Goal: Transaction & Acquisition: Purchase product/service

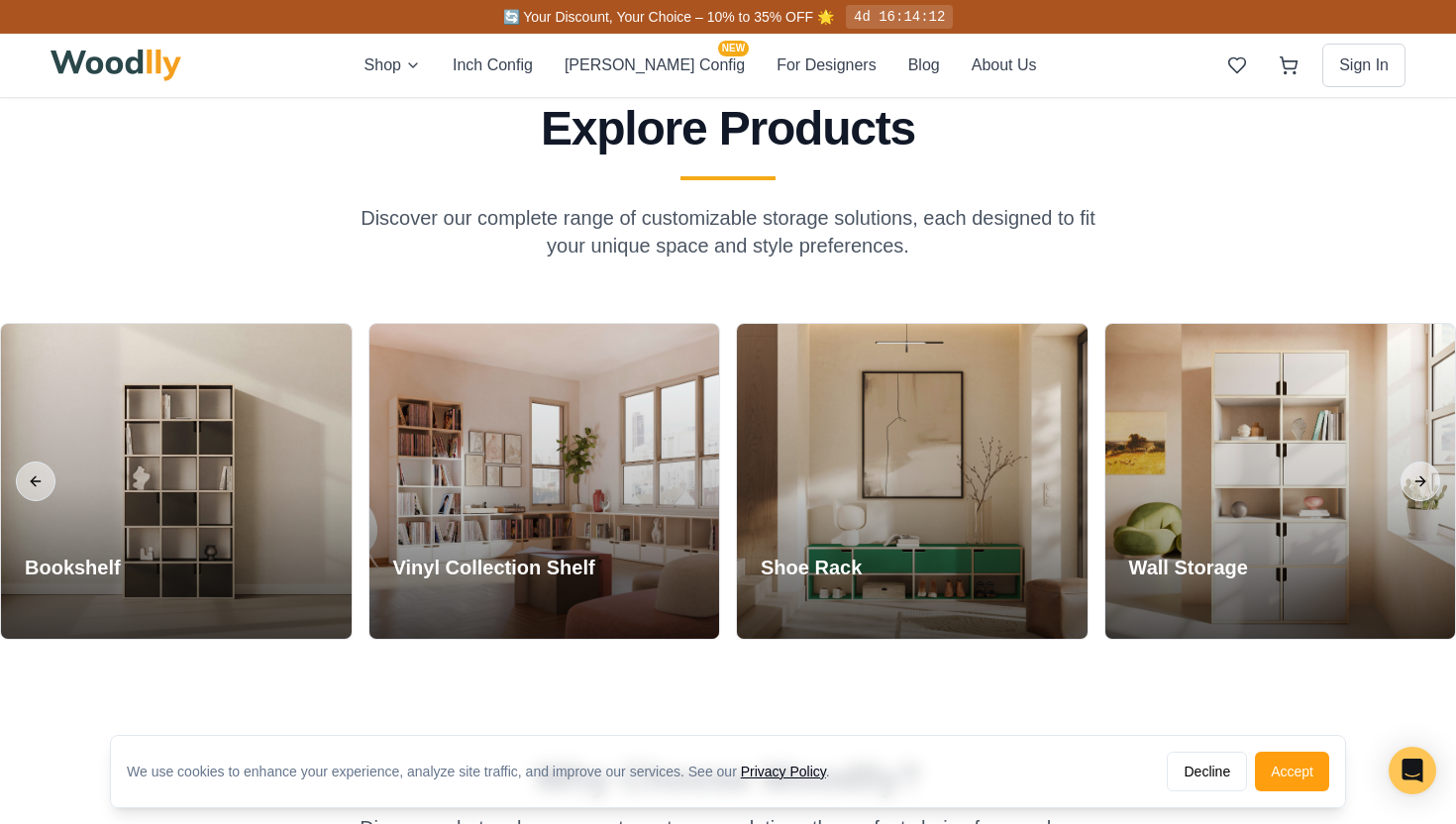
scroll to position [821, 0]
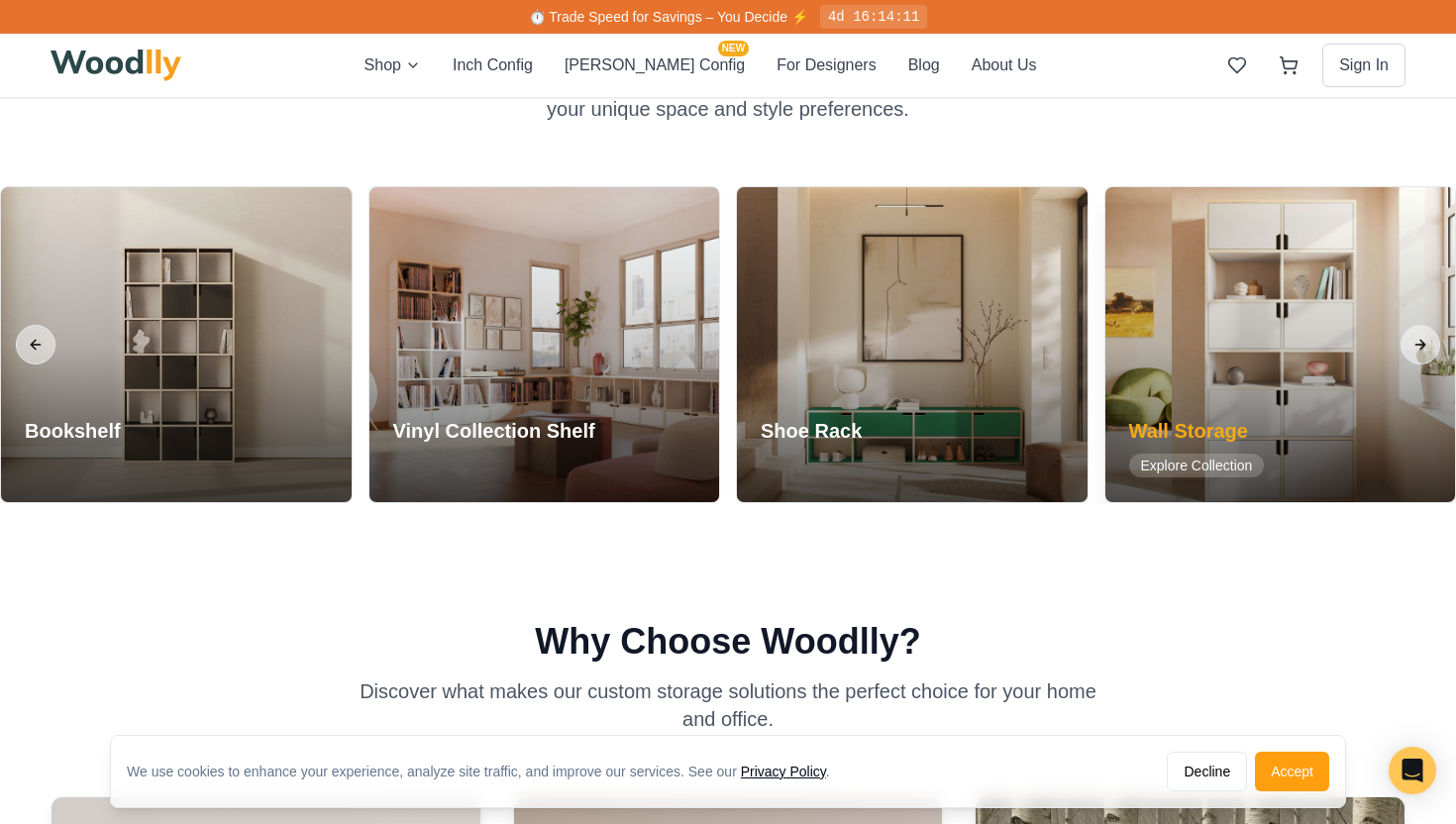
click at [1264, 387] on div at bounding box center [1281, 344] width 350 height 315
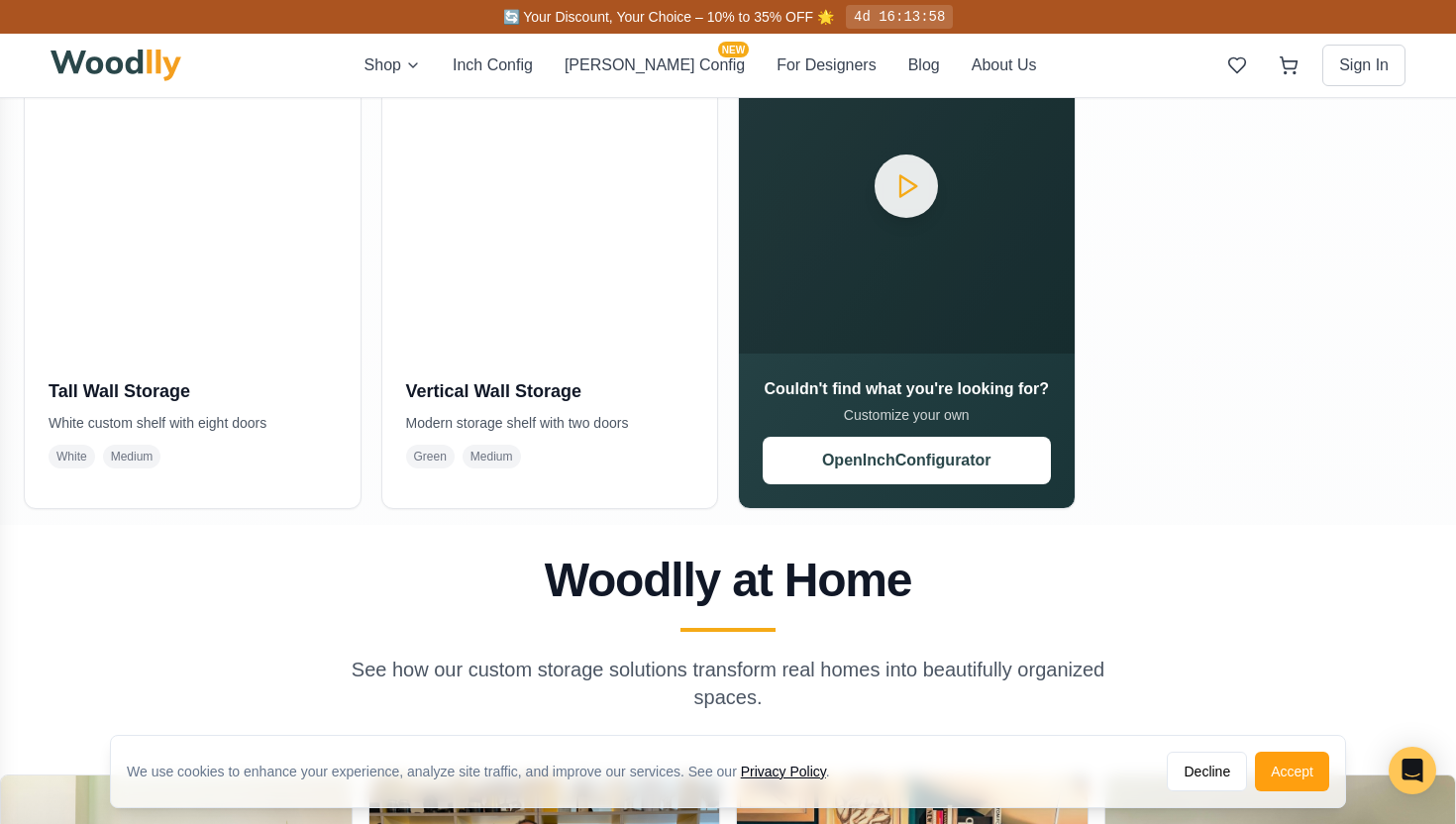
scroll to position [983, 0]
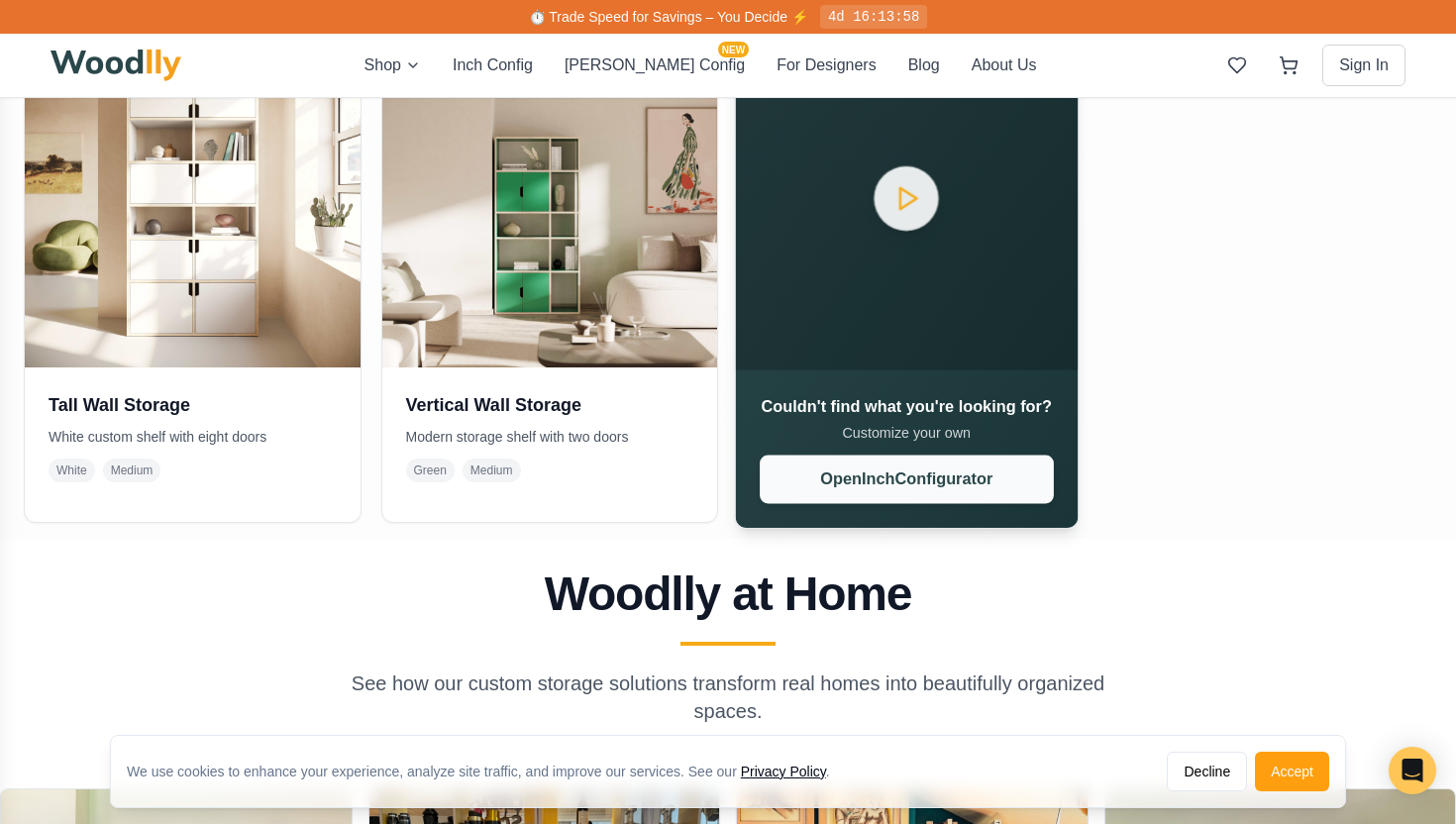
click at [1038, 469] on button "Open Inch Configurator" at bounding box center [907, 479] width 294 height 49
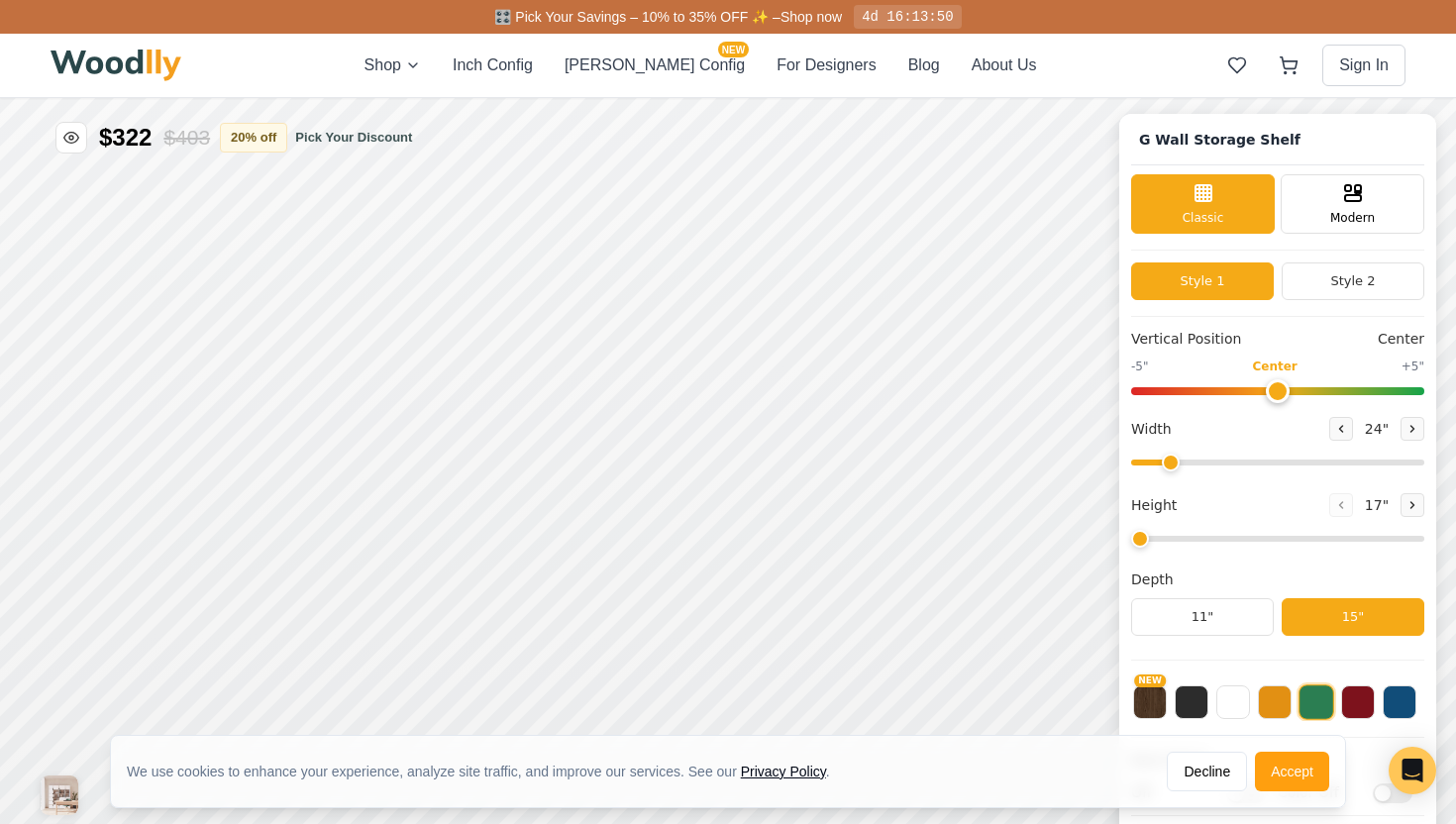
type input "72"
type input "6"
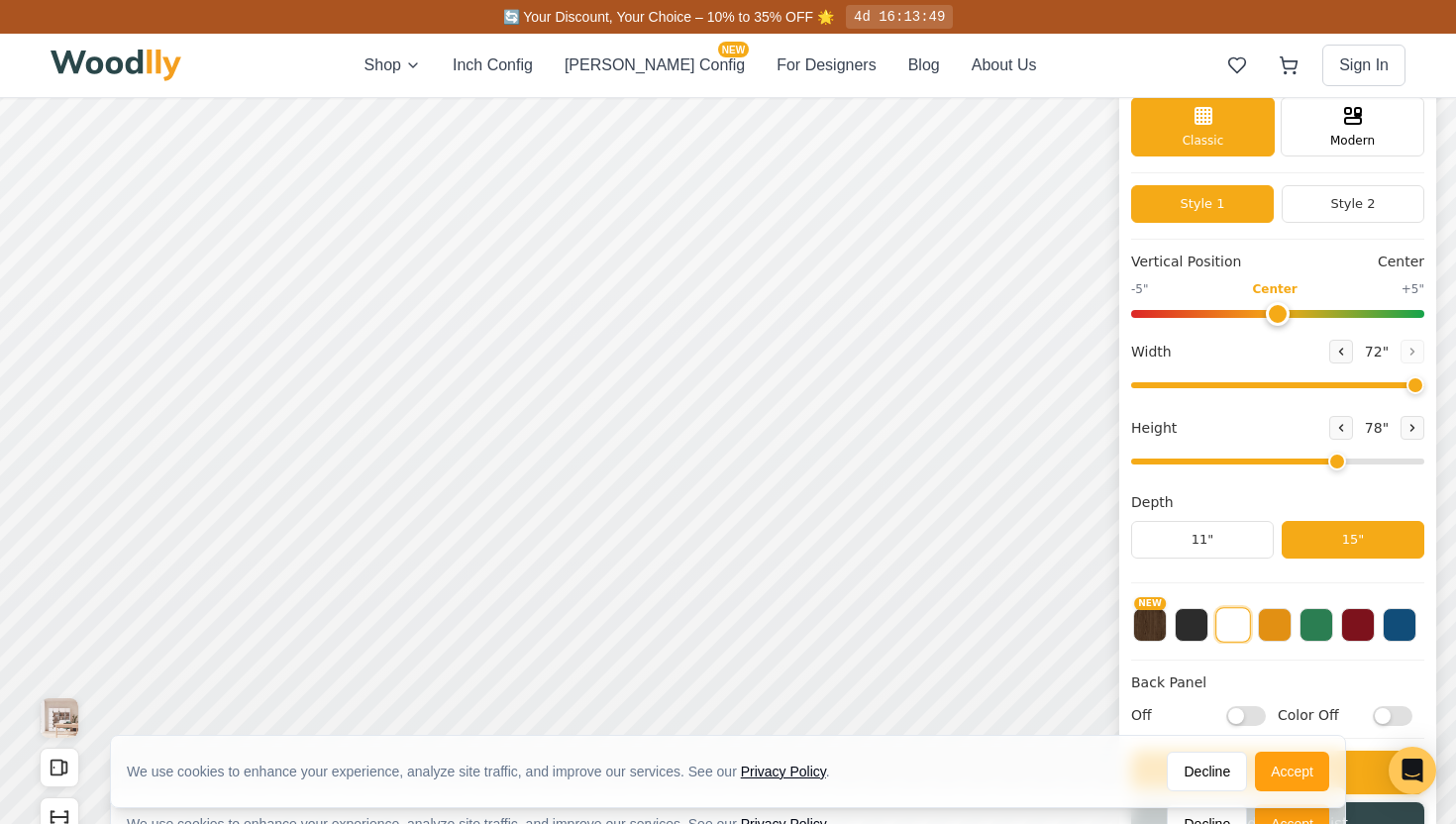
scroll to position [79, 0]
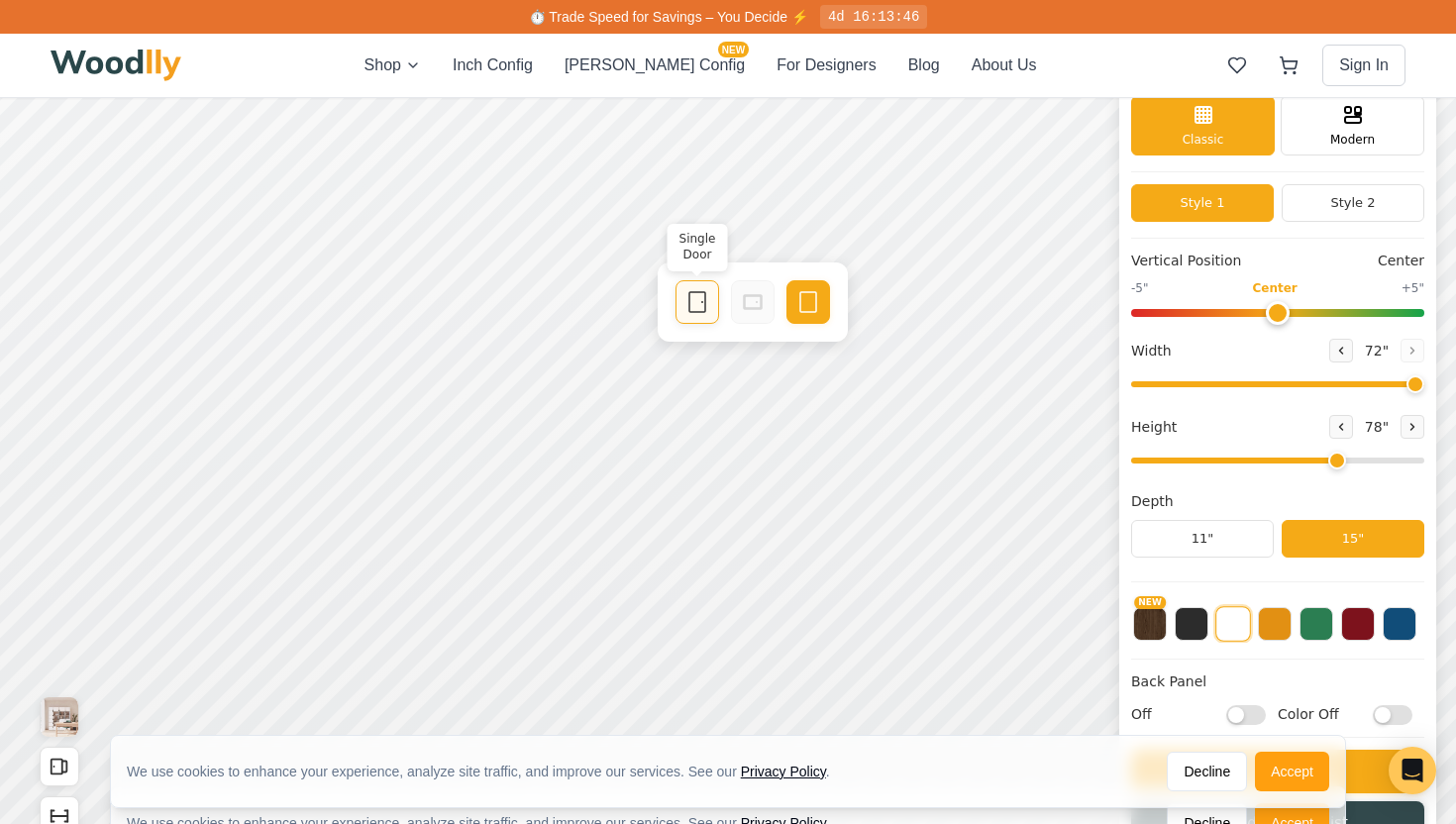
click at [686, 308] on icon at bounding box center [698, 303] width 24 height 24
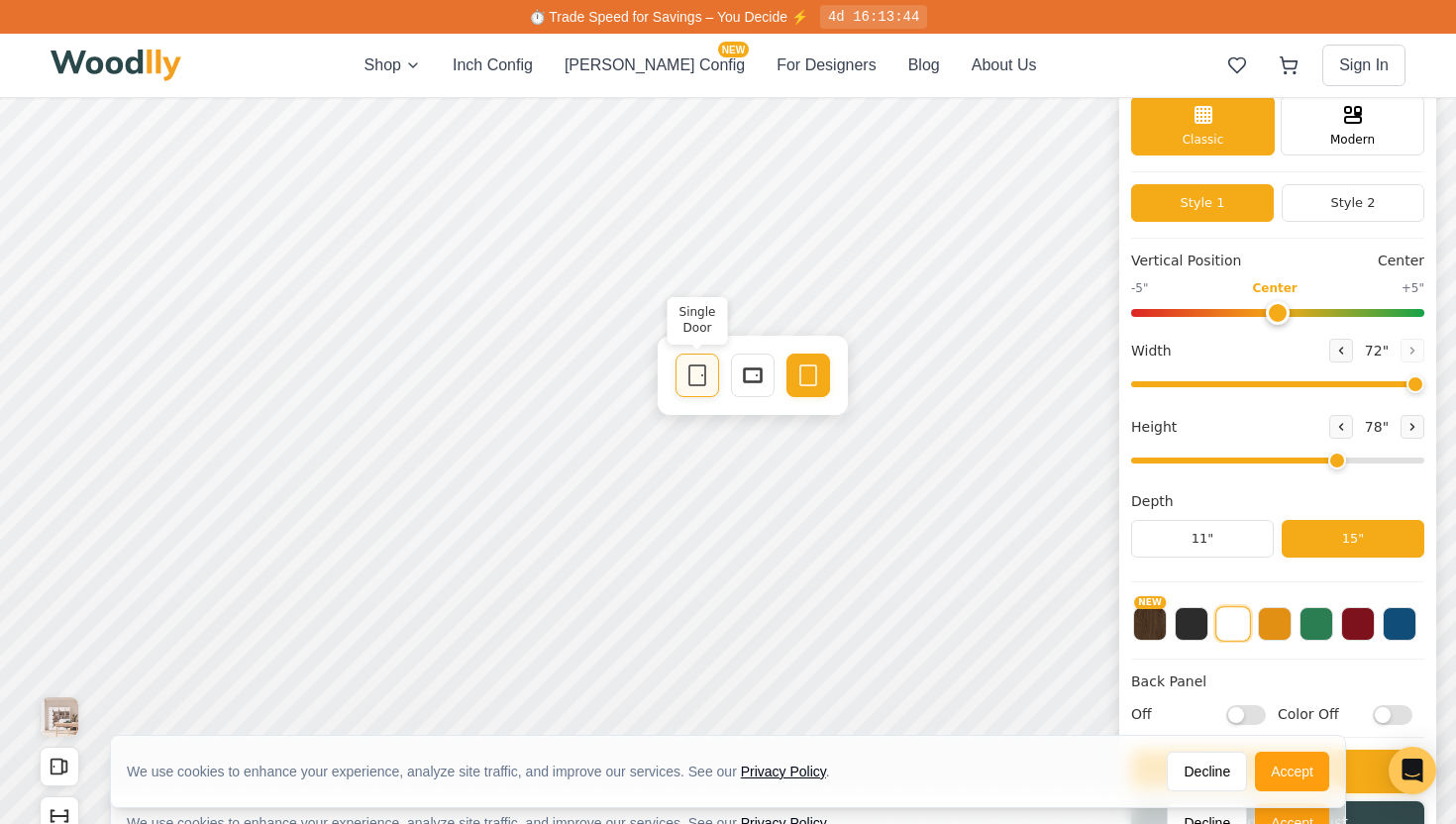
click at [705, 375] on icon at bounding box center [698, 375] width 24 height 24
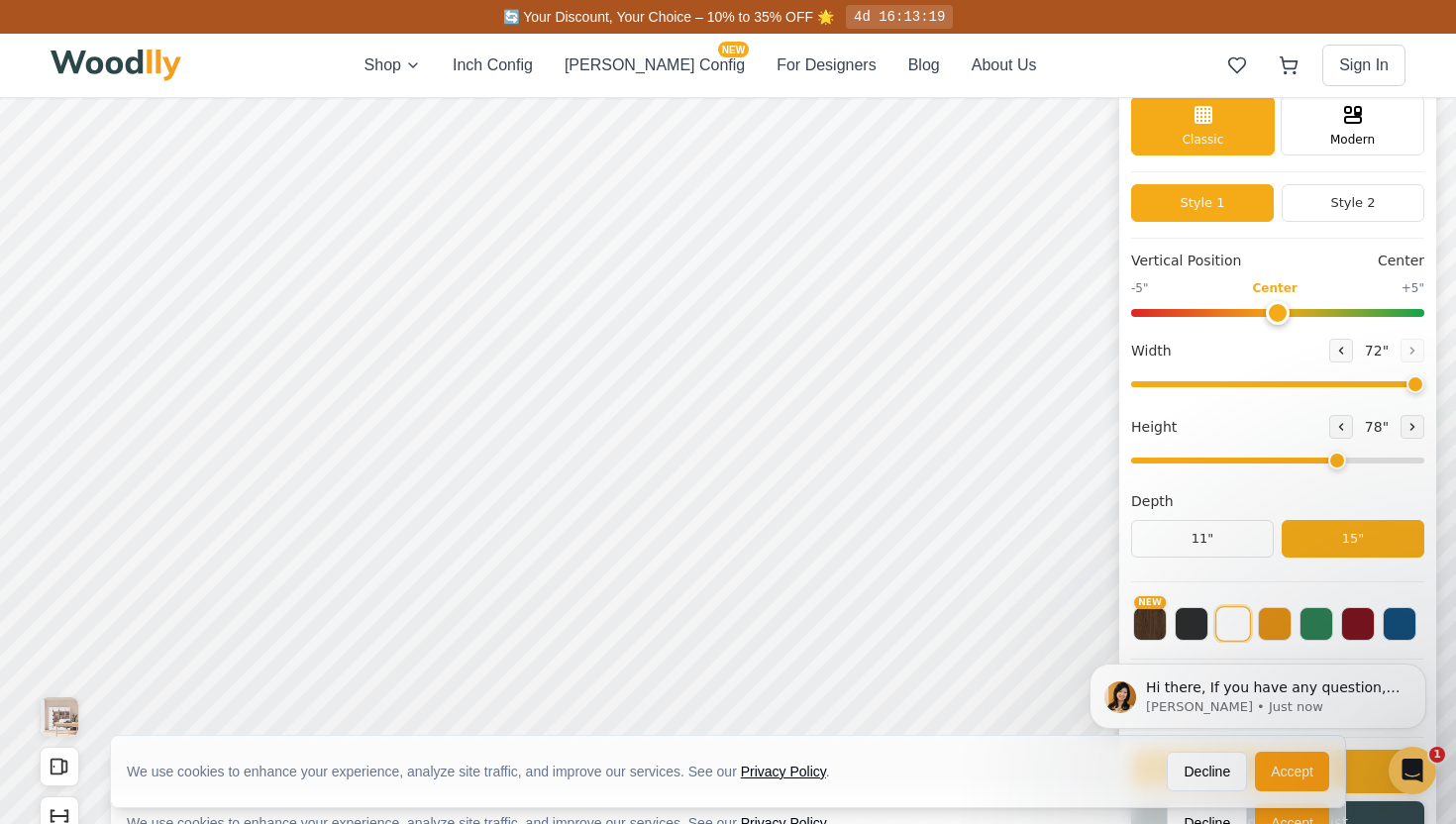
scroll to position [0, 0]
click at [688, 515] on icon at bounding box center [698, 521] width 24 height 24
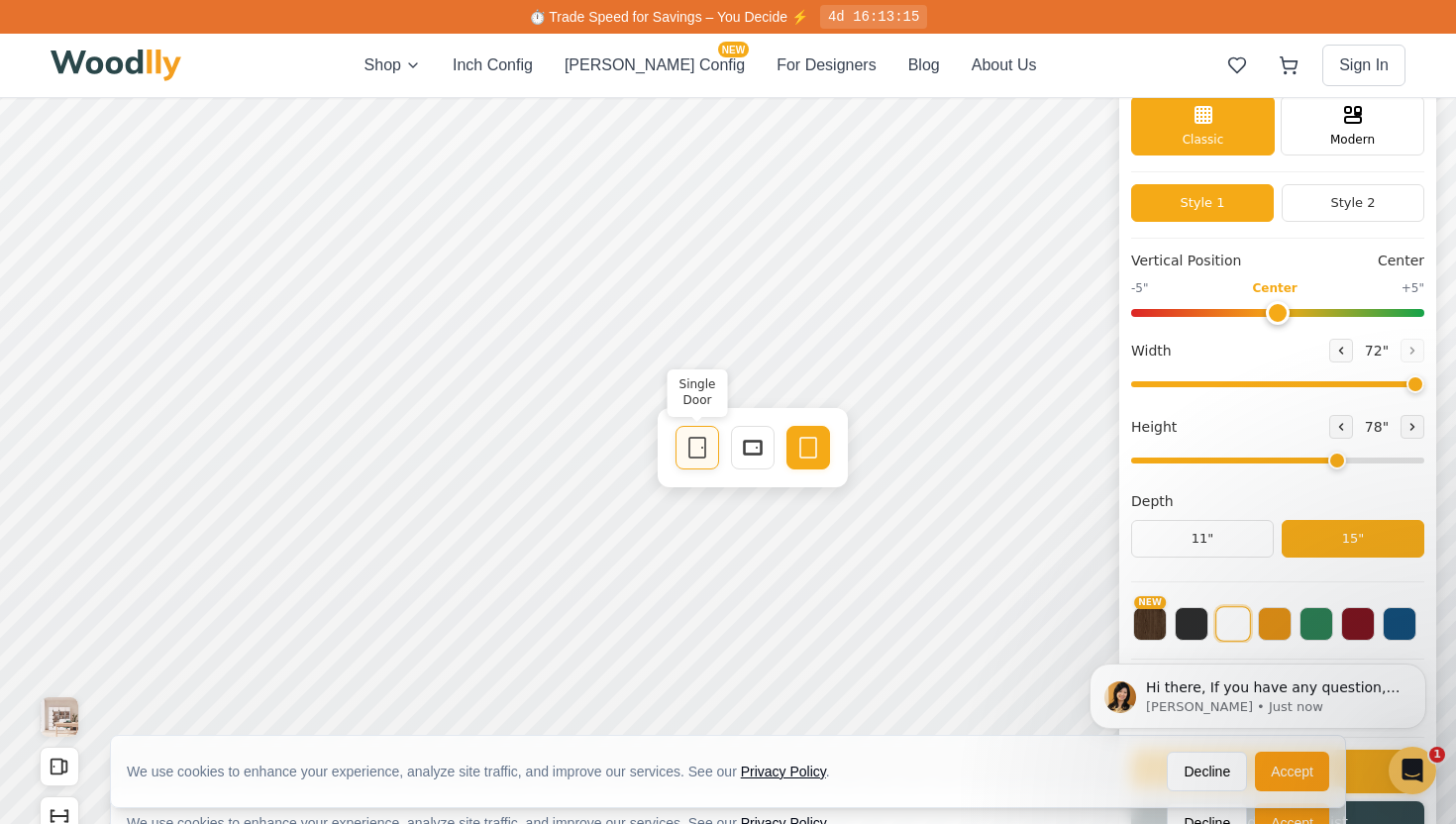
click at [699, 457] on icon at bounding box center [698, 448] width 24 height 24
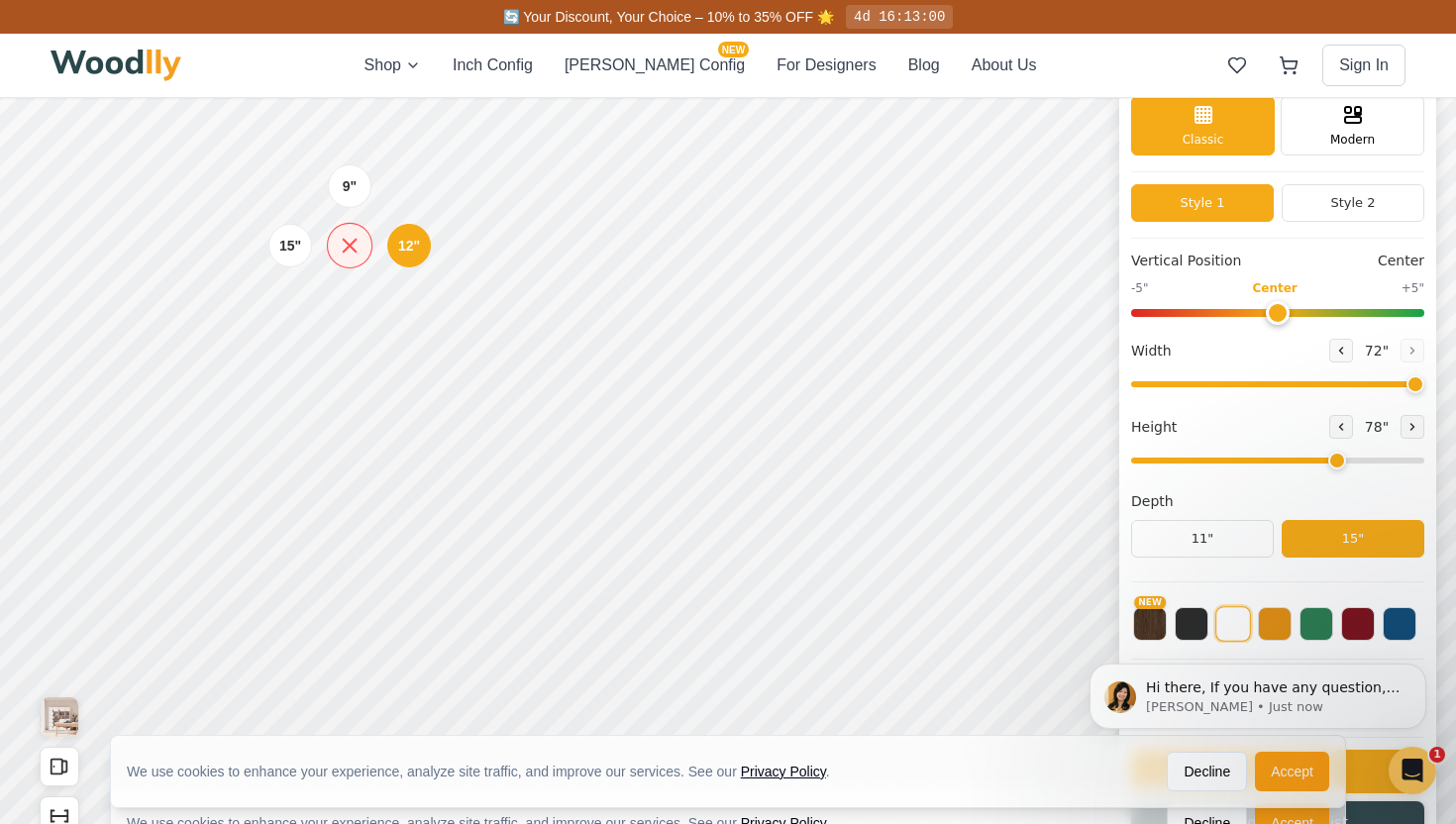
click at [356, 247] on icon at bounding box center [348, 245] width 25 height 25
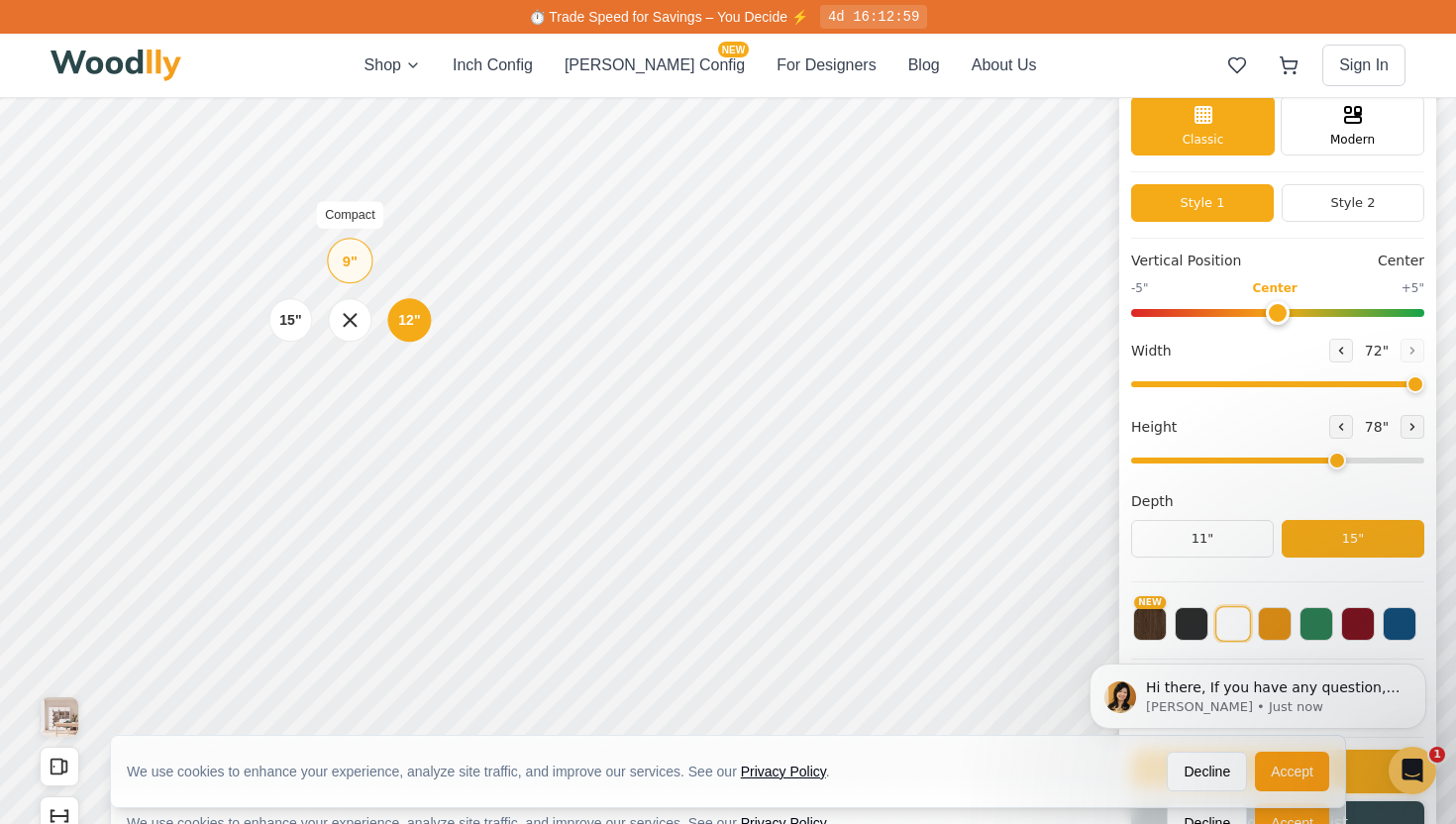
click at [348, 260] on div "9"" at bounding box center [349, 261] width 15 height 22
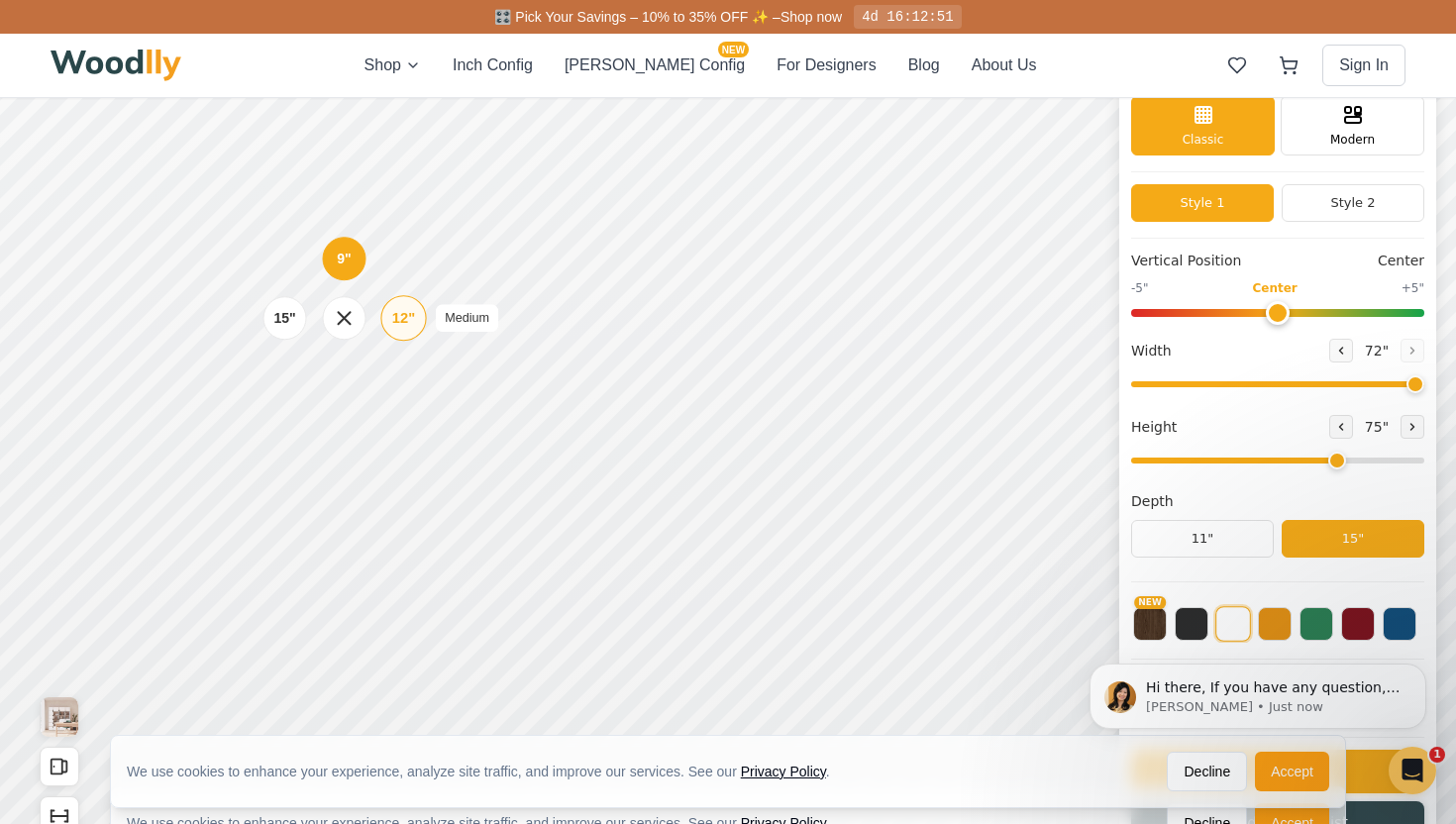
click at [420, 316] on div "12" Medium" at bounding box center [403, 318] width 46 height 46
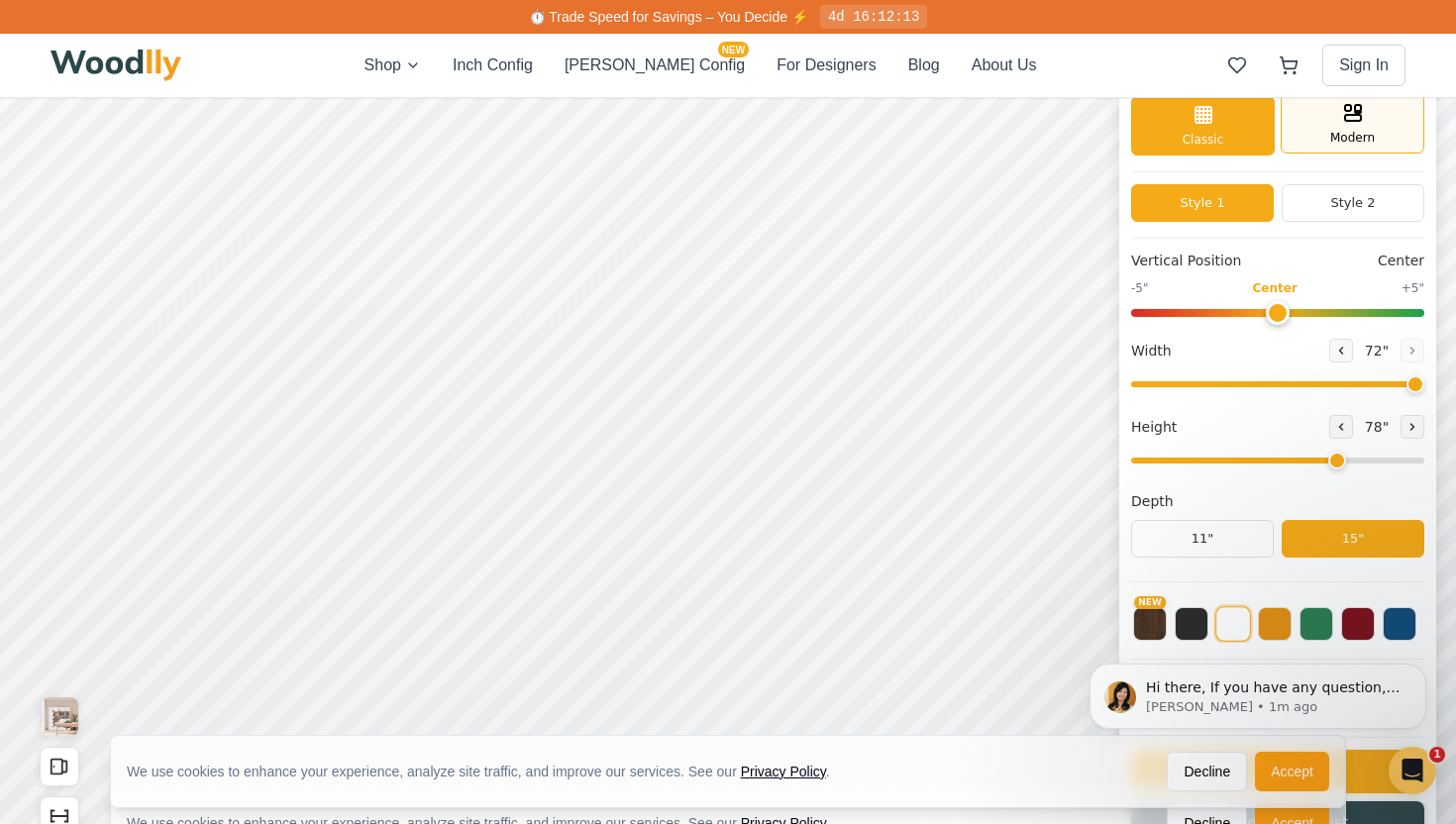
click at [1336, 143] on span "Modern" at bounding box center [1352, 137] width 45 height 18
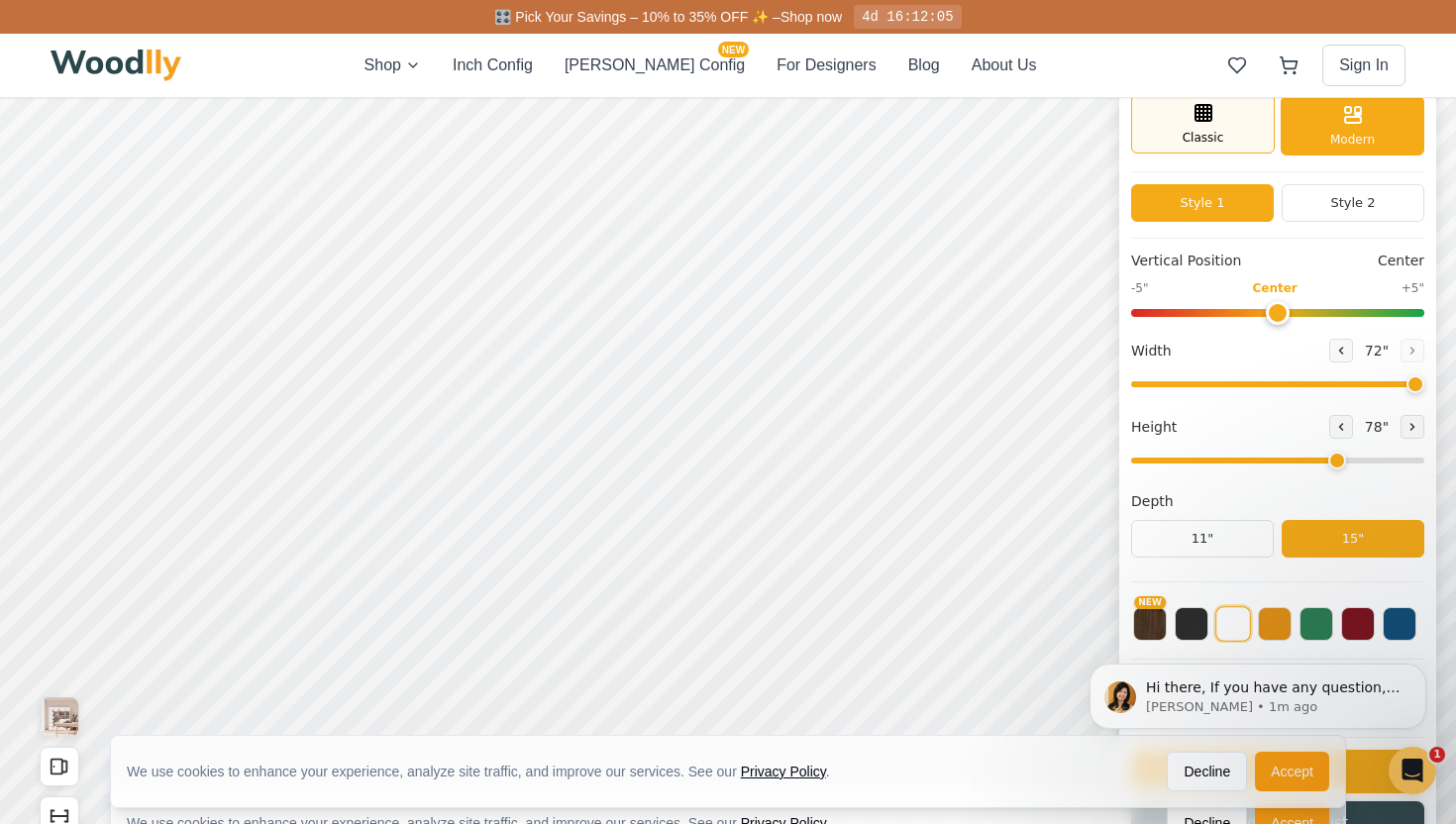
click at [1227, 134] on div "Classic" at bounding box center [1203, 124] width 143 height 60
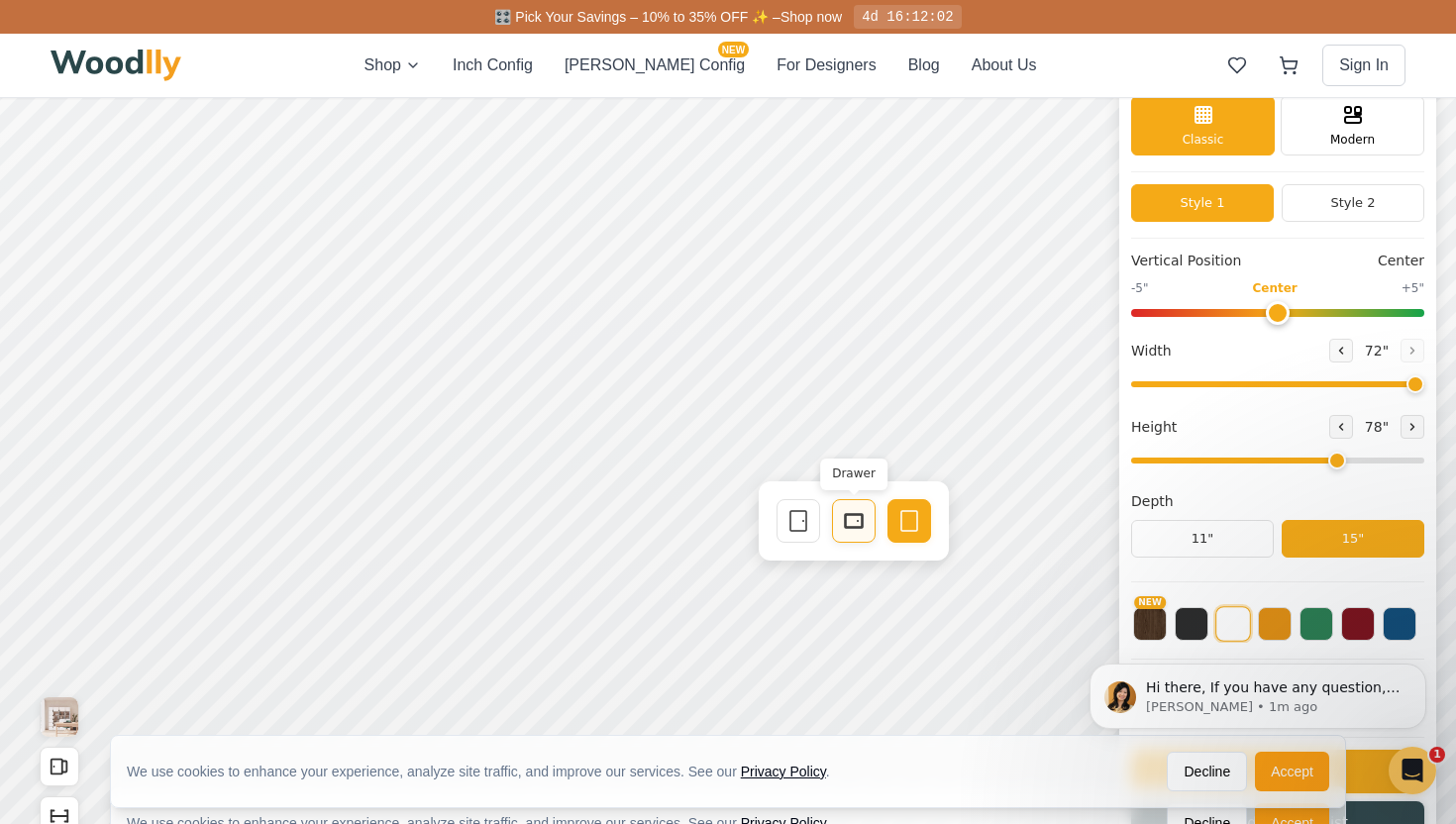
click at [846, 524] on icon at bounding box center [854, 521] width 24 height 24
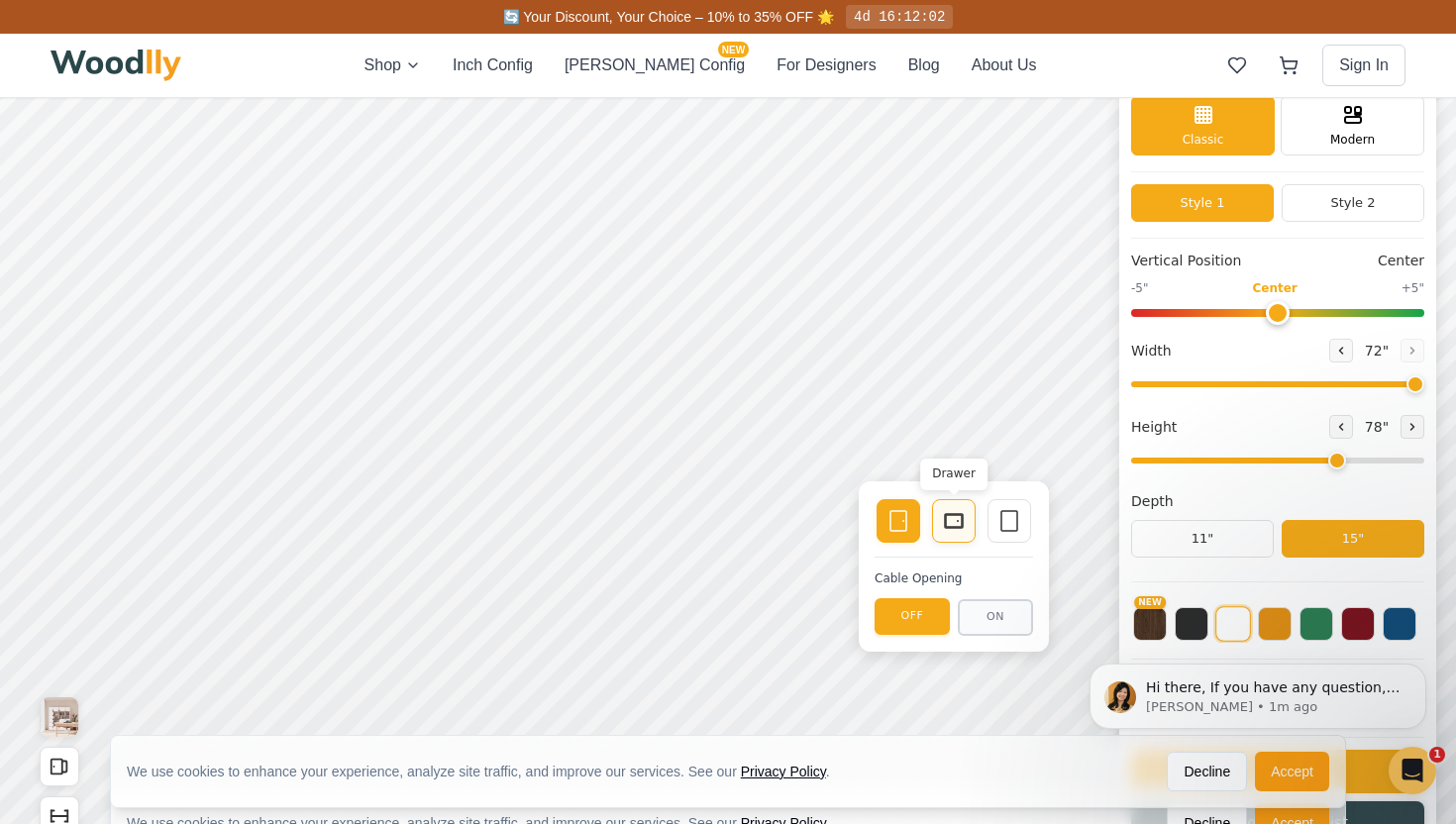
click at [945, 515] on rect at bounding box center [954, 521] width 18 height 14
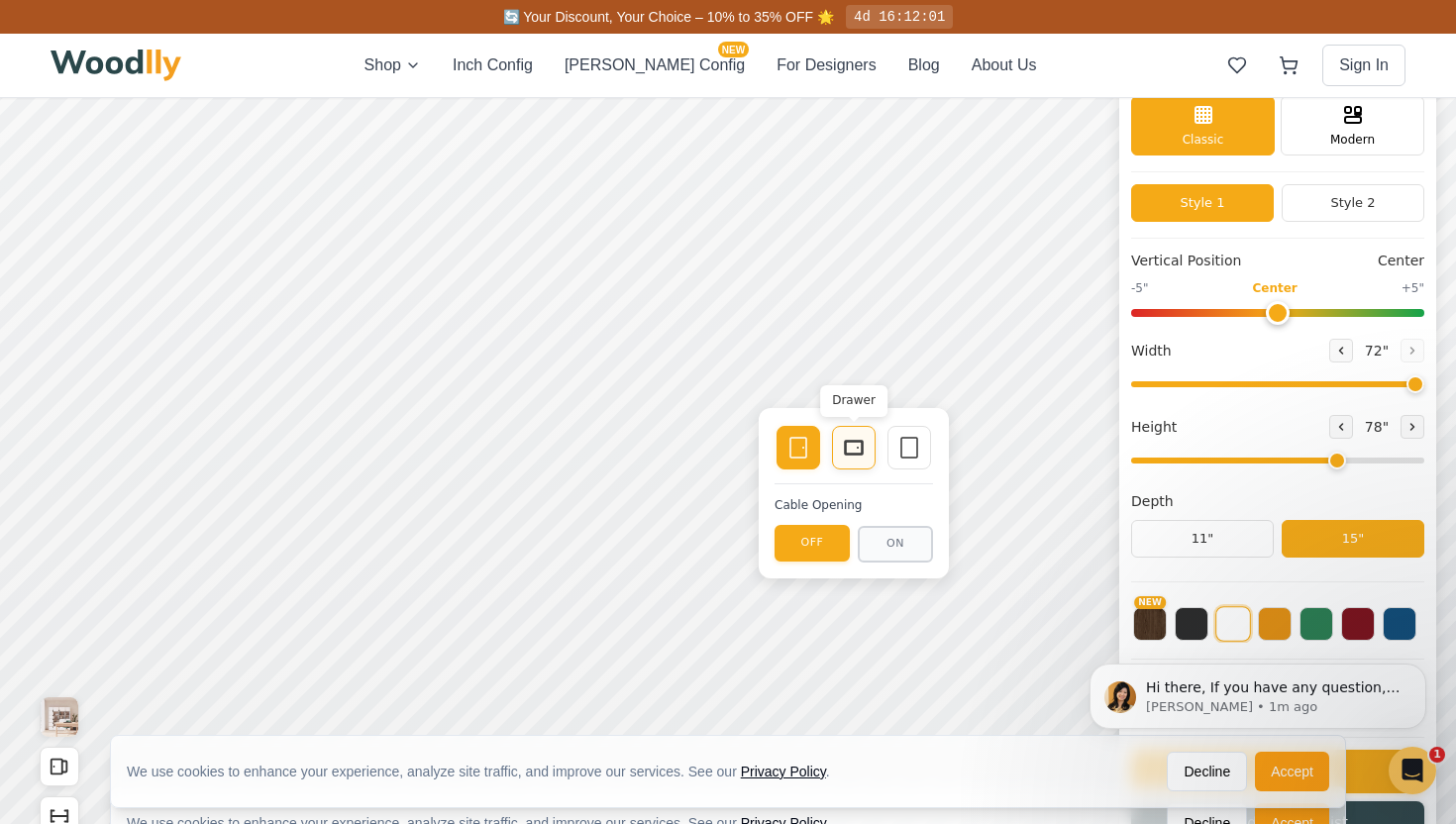
click at [861, 455] on rect at bounding box center [854, 448] width 18 height 14
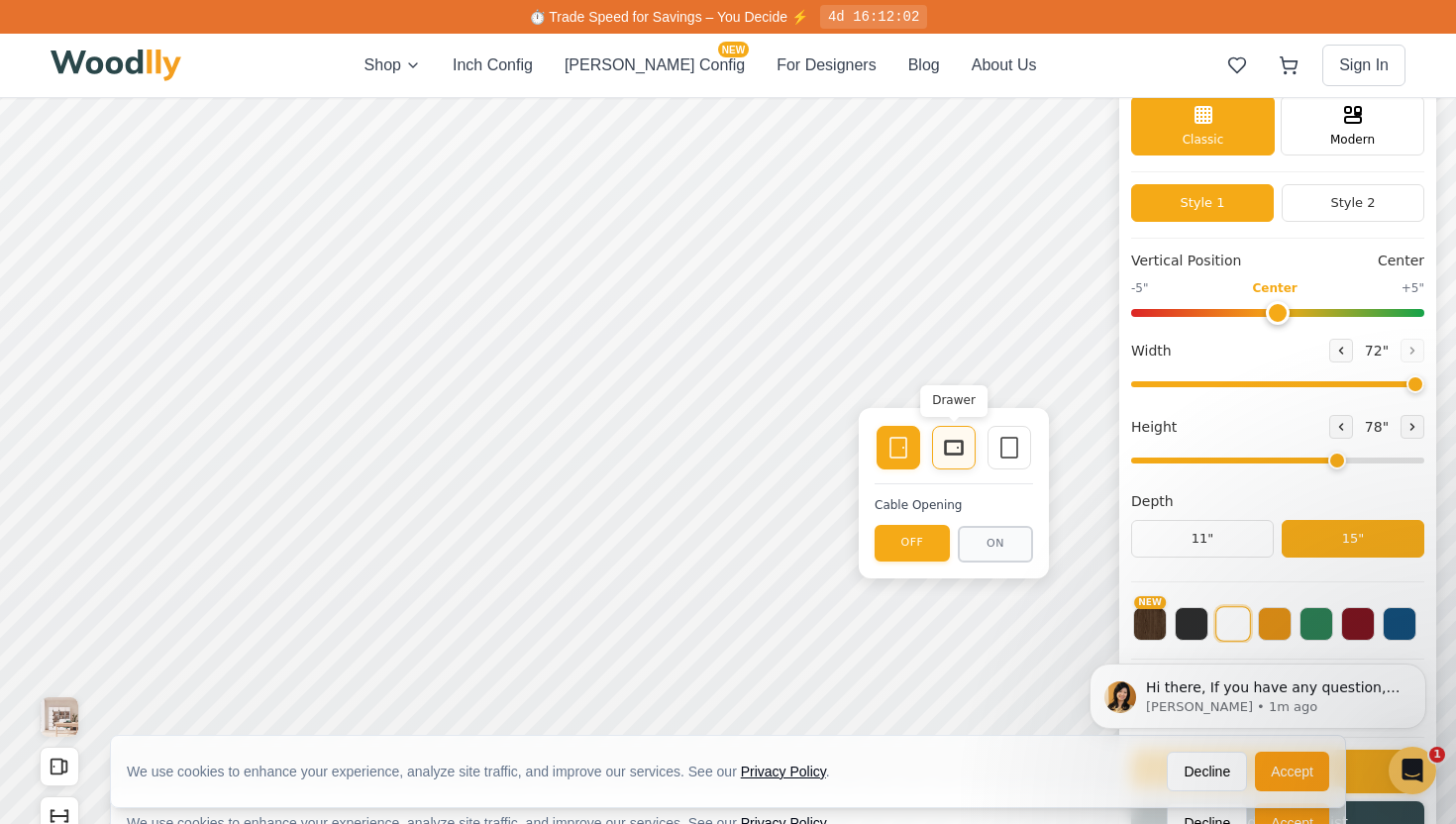
click at [955, 450] on icon at bounding box center [954, 448] width 24 height 24
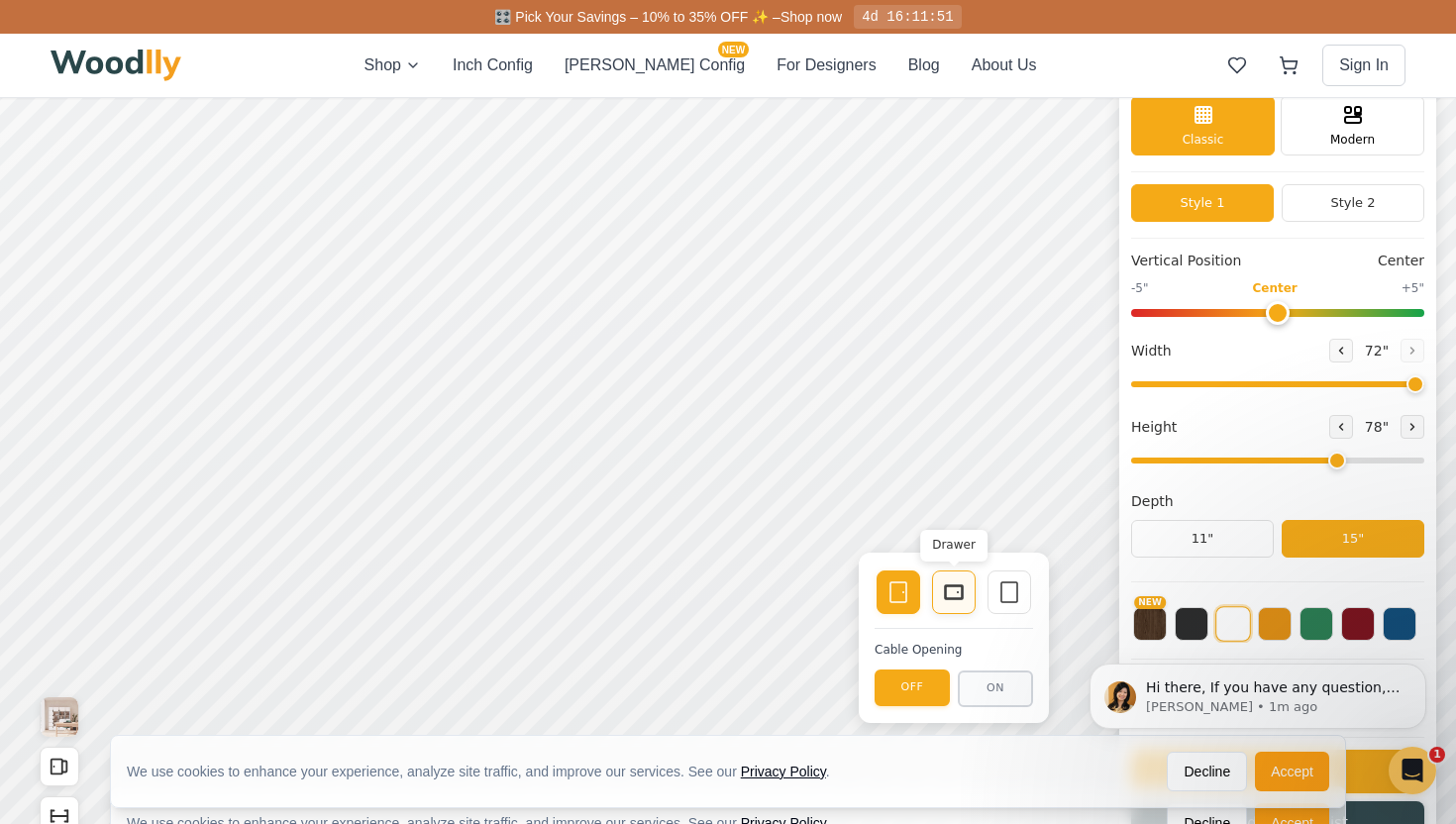
click at [964, 586] on icon at bounding box center [954, 592] width 24 height 24
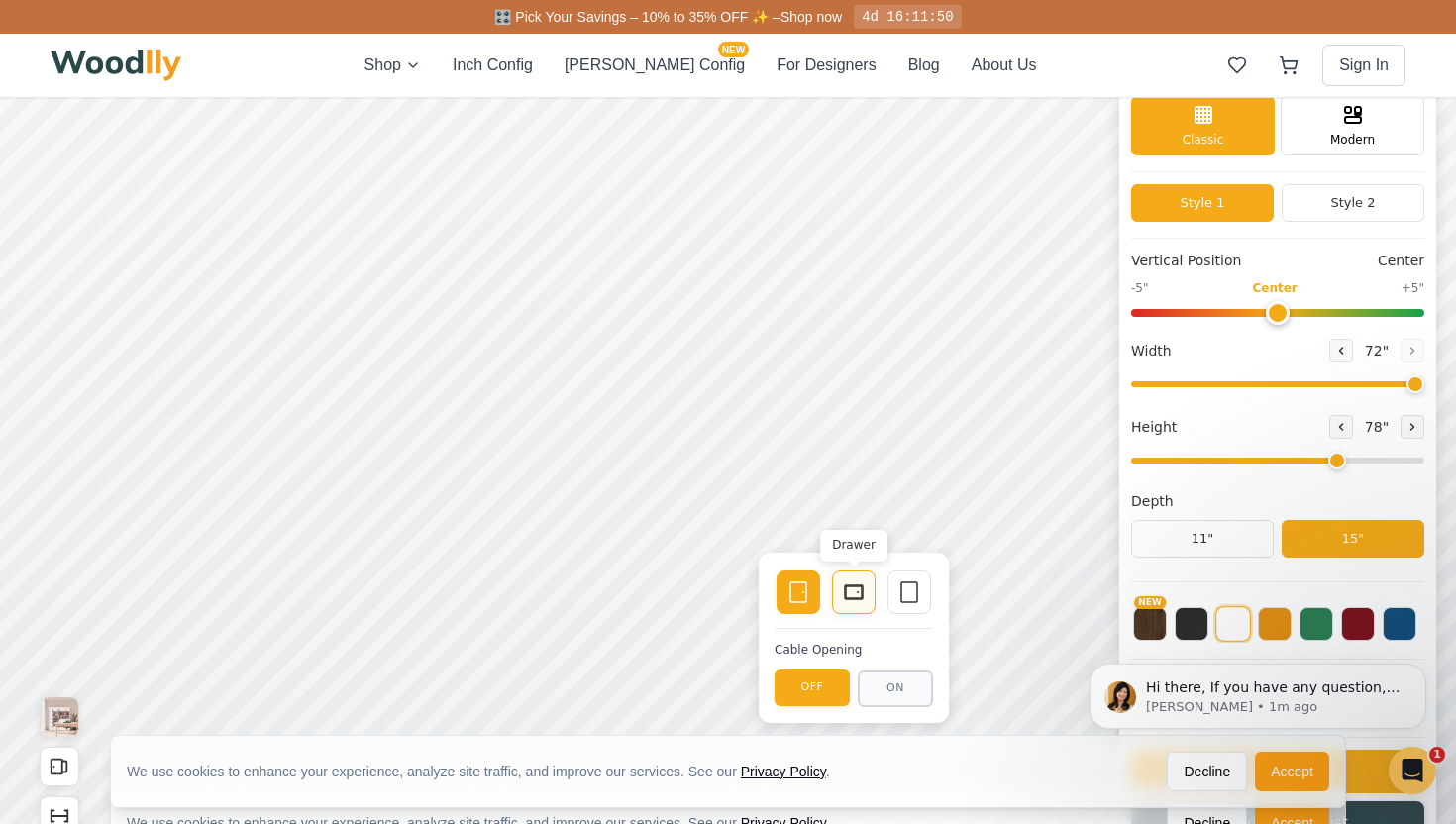
click at [851, 583] on icon at bounding box center [854, 592] width 24 height 24
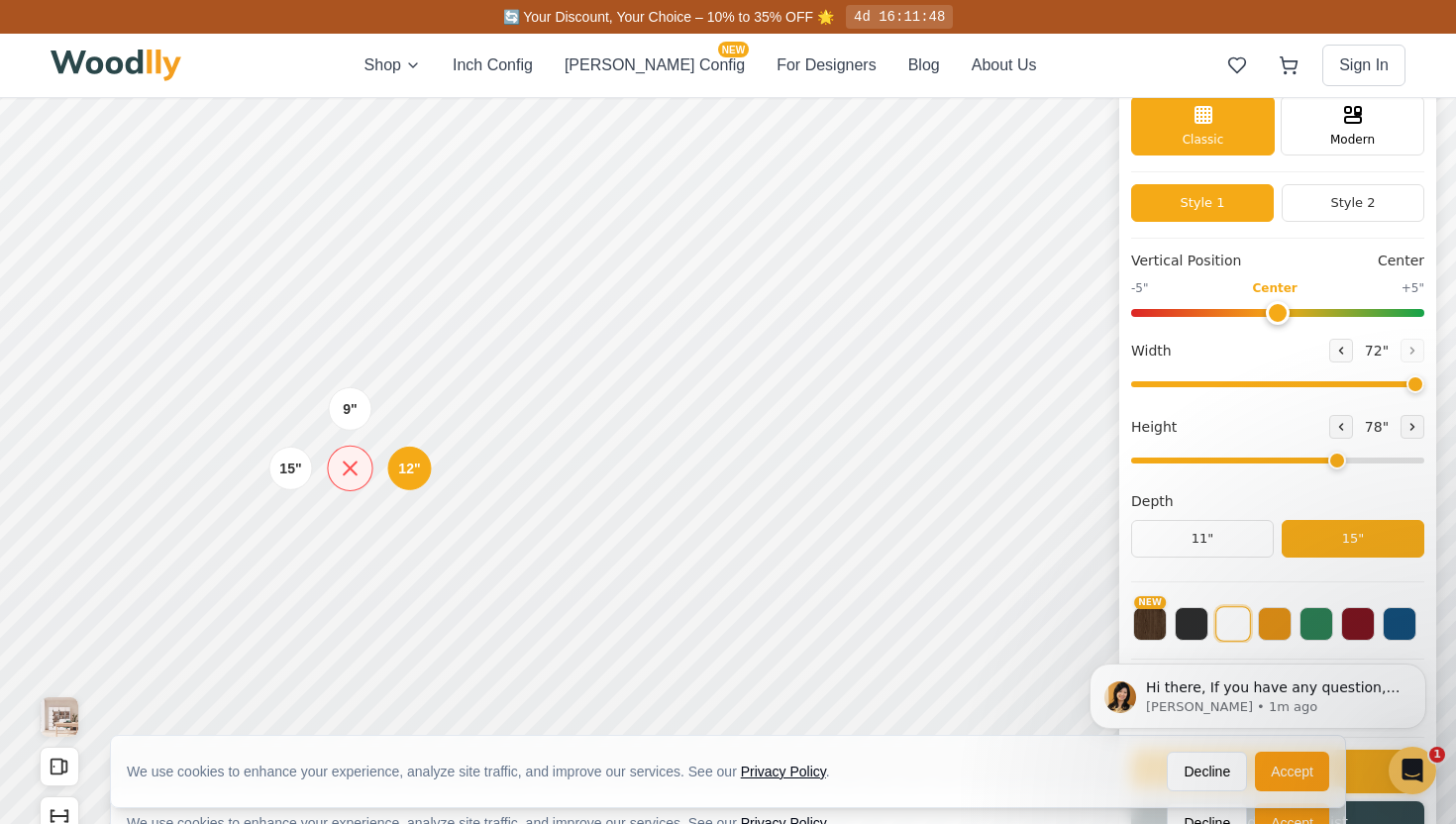
click at [358, 467] on icon at bounding box center [349, 468] width 25 height 25
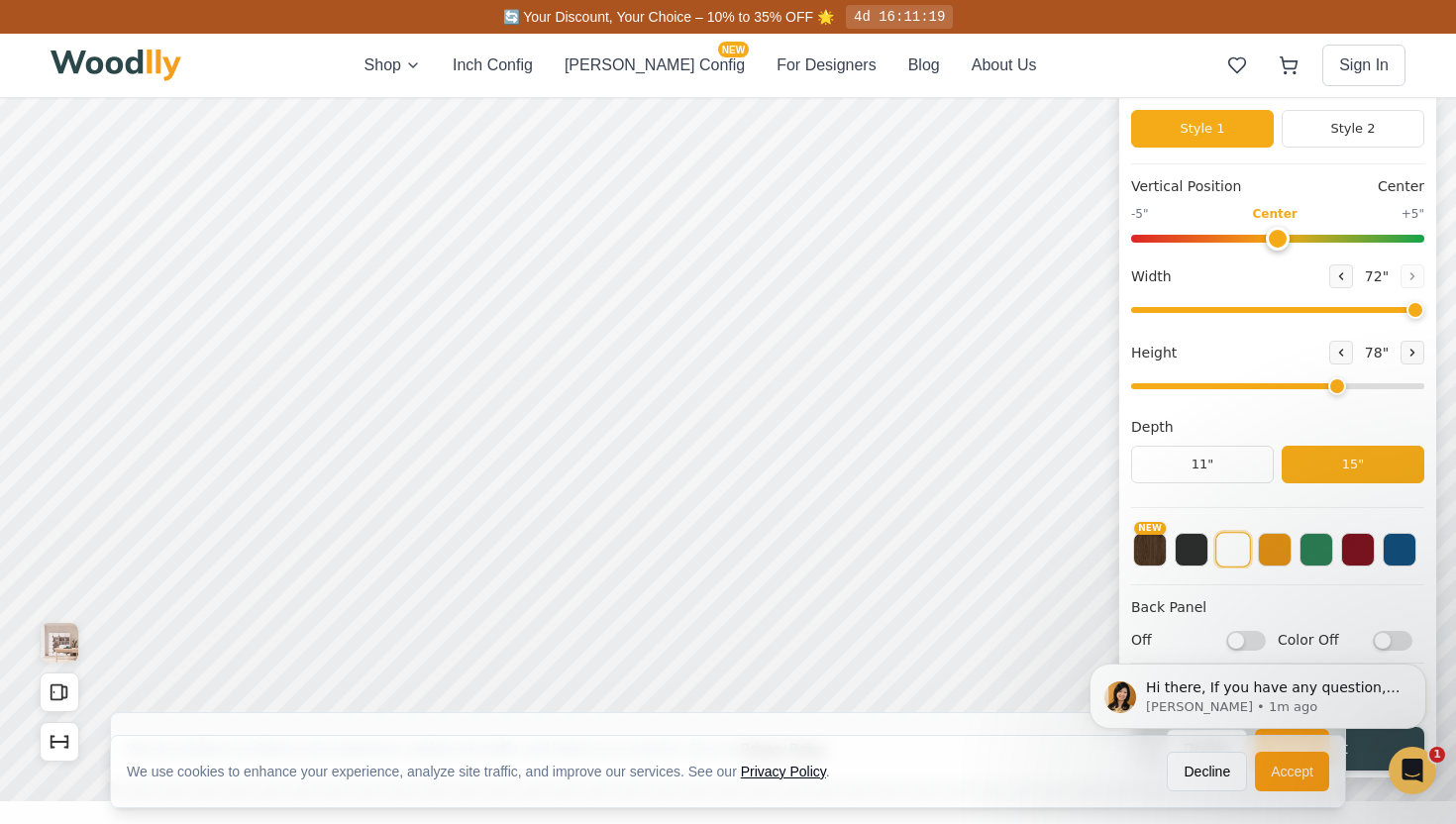
scroll to position [153, 0]
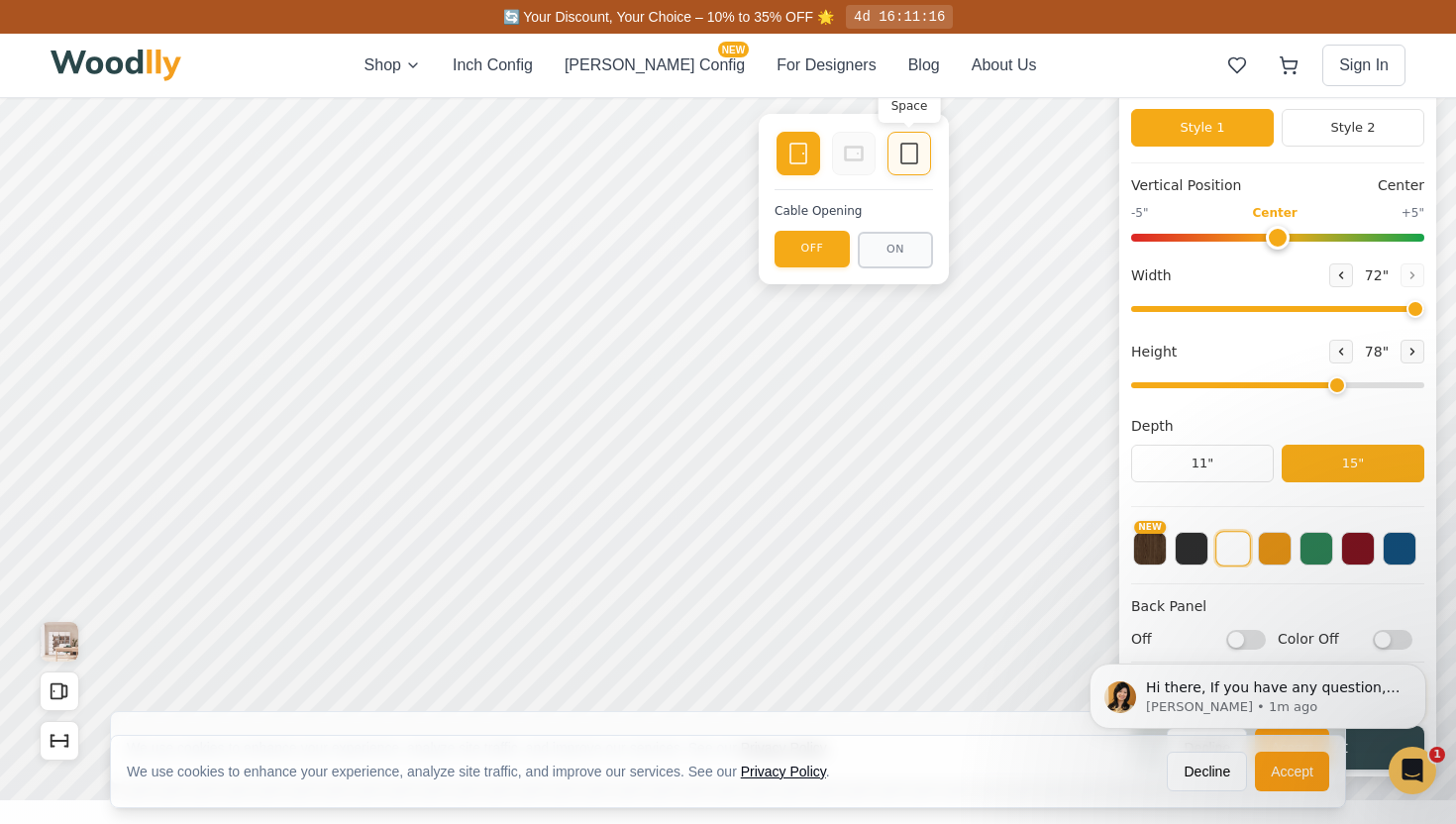
click at [908, 164] on icon at bounding box center [910, 153] width 24 height 24
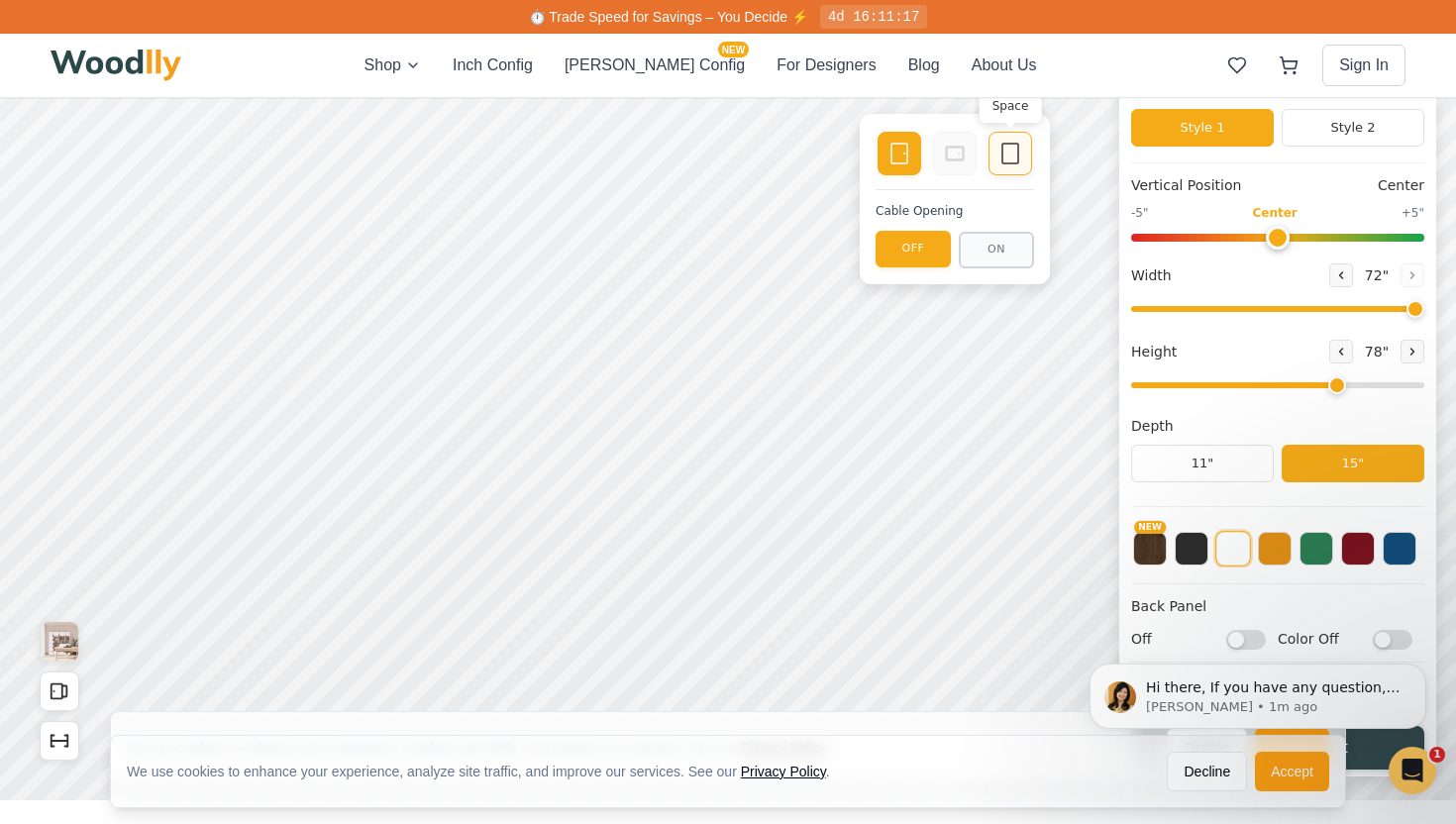
click at [1012, 159] on icon at bounding box center [1010, 153] width 24 height 24
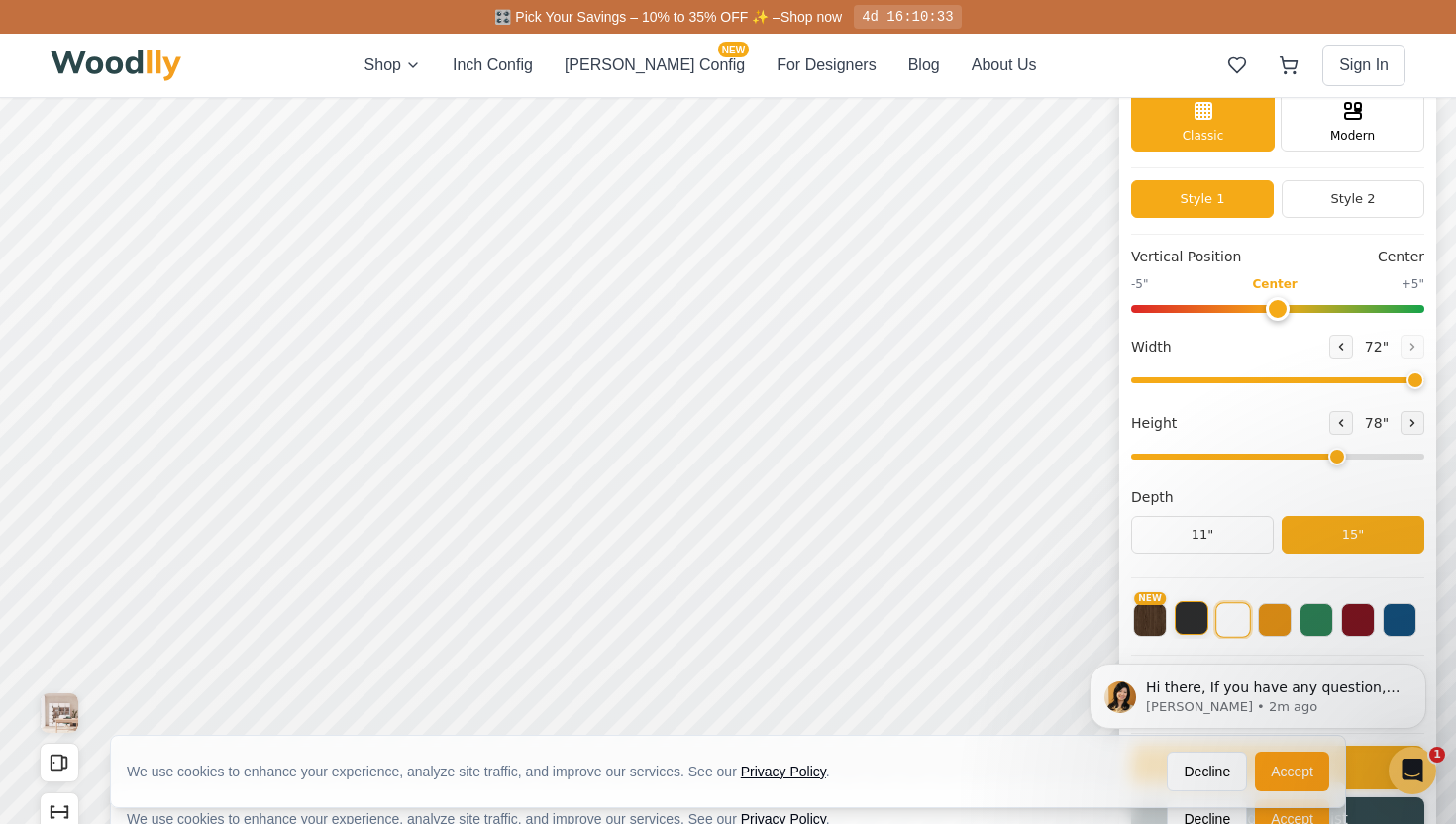
scroll to position [78, 0]
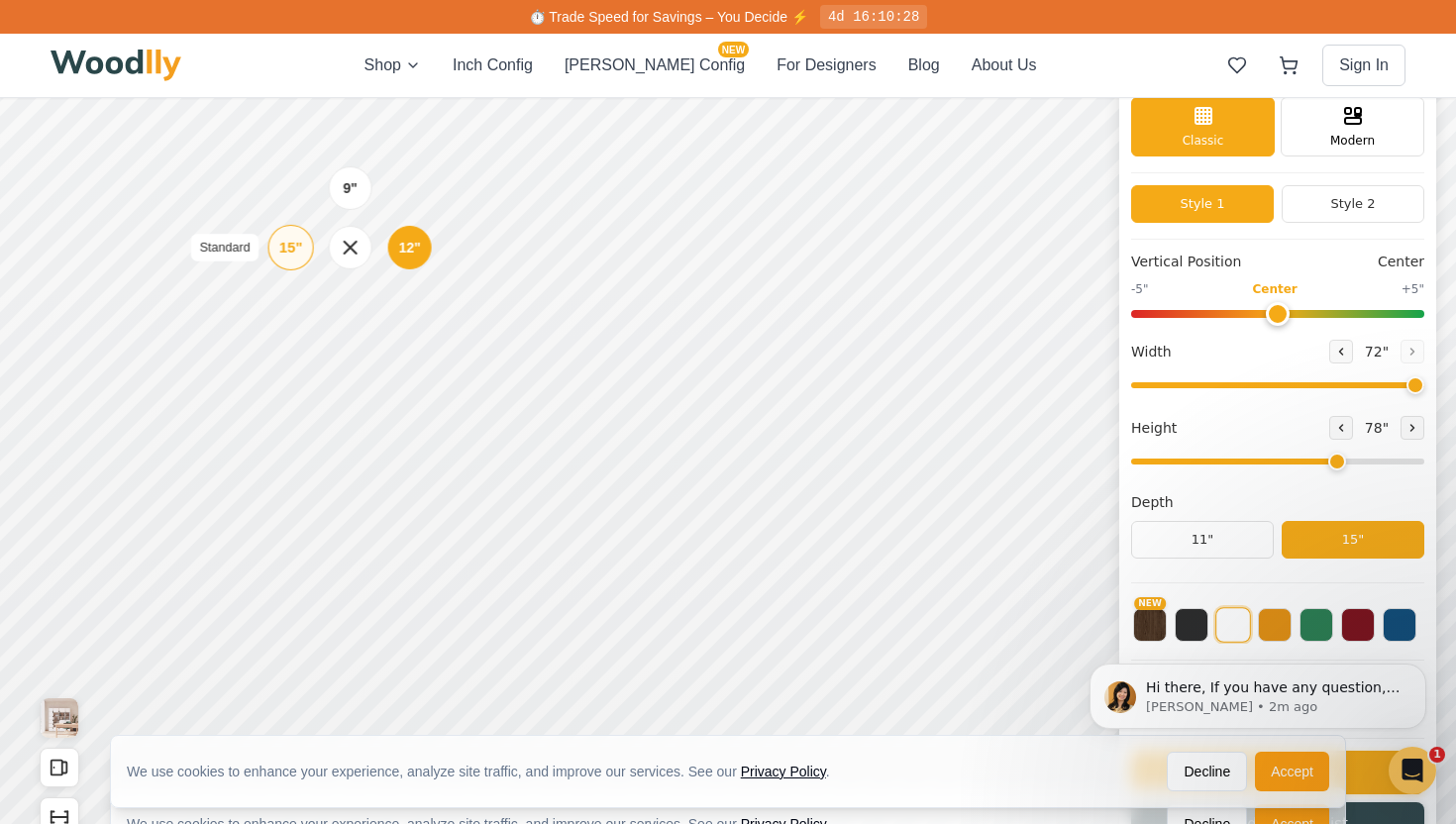
click at [288, 249] on div "15"" at bounding box center [291, 248] width 23 height 22
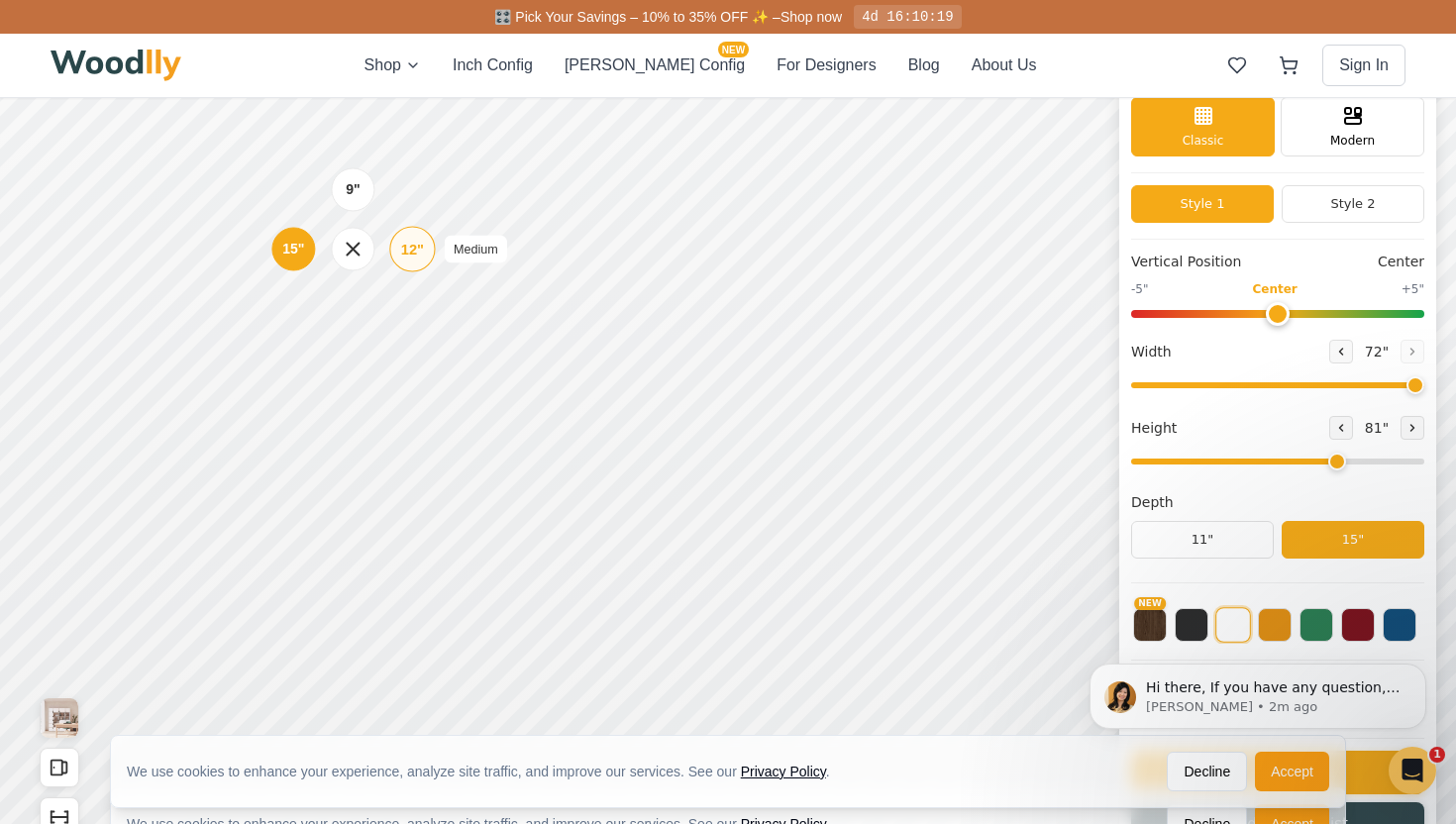
click at [402, 247] on div "12"" at bounding box center [412, 249] width 23 height 22
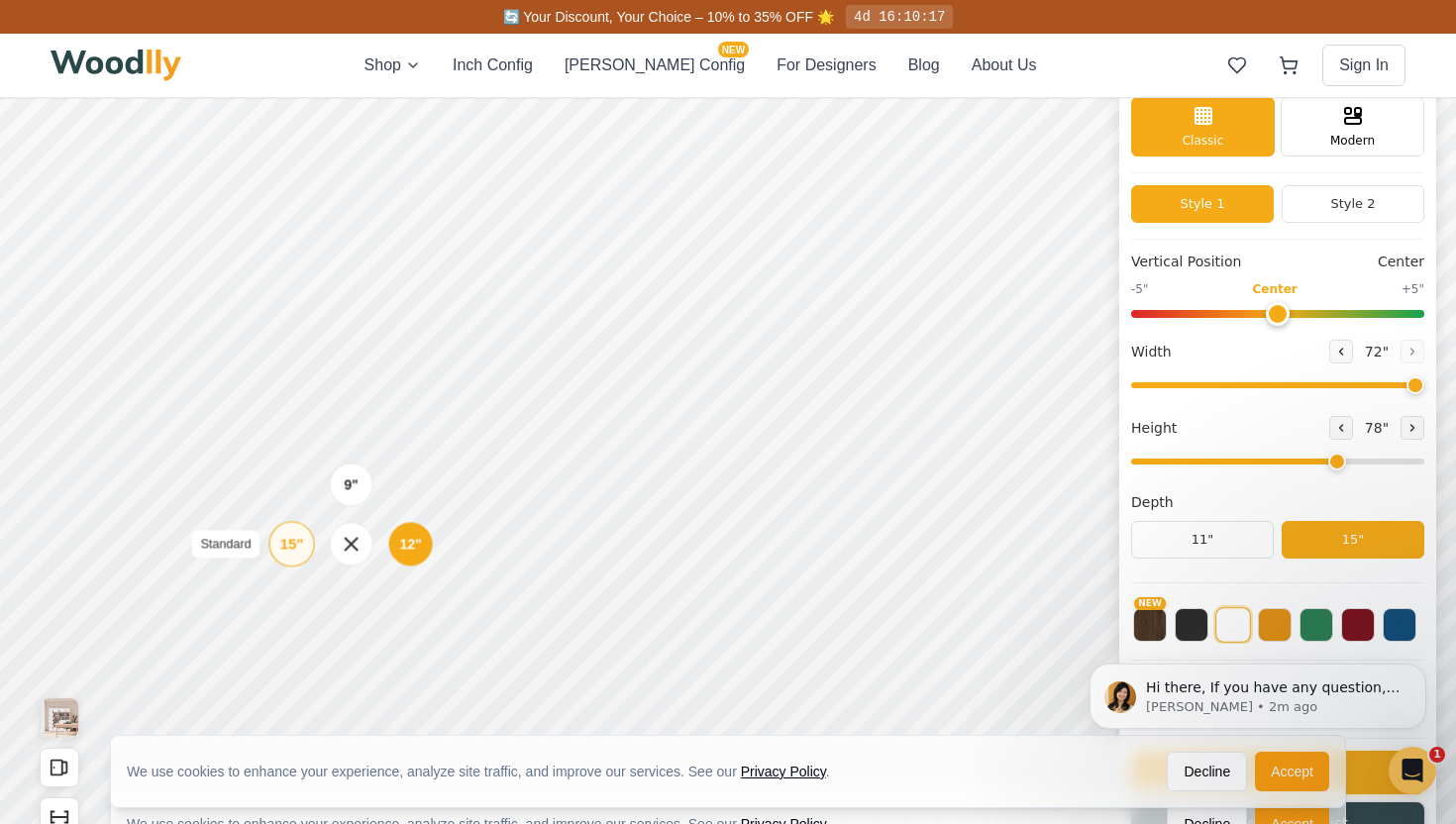
click at [296, 537] on div "15"" at bounding box center [292, 544] width 23 height 22
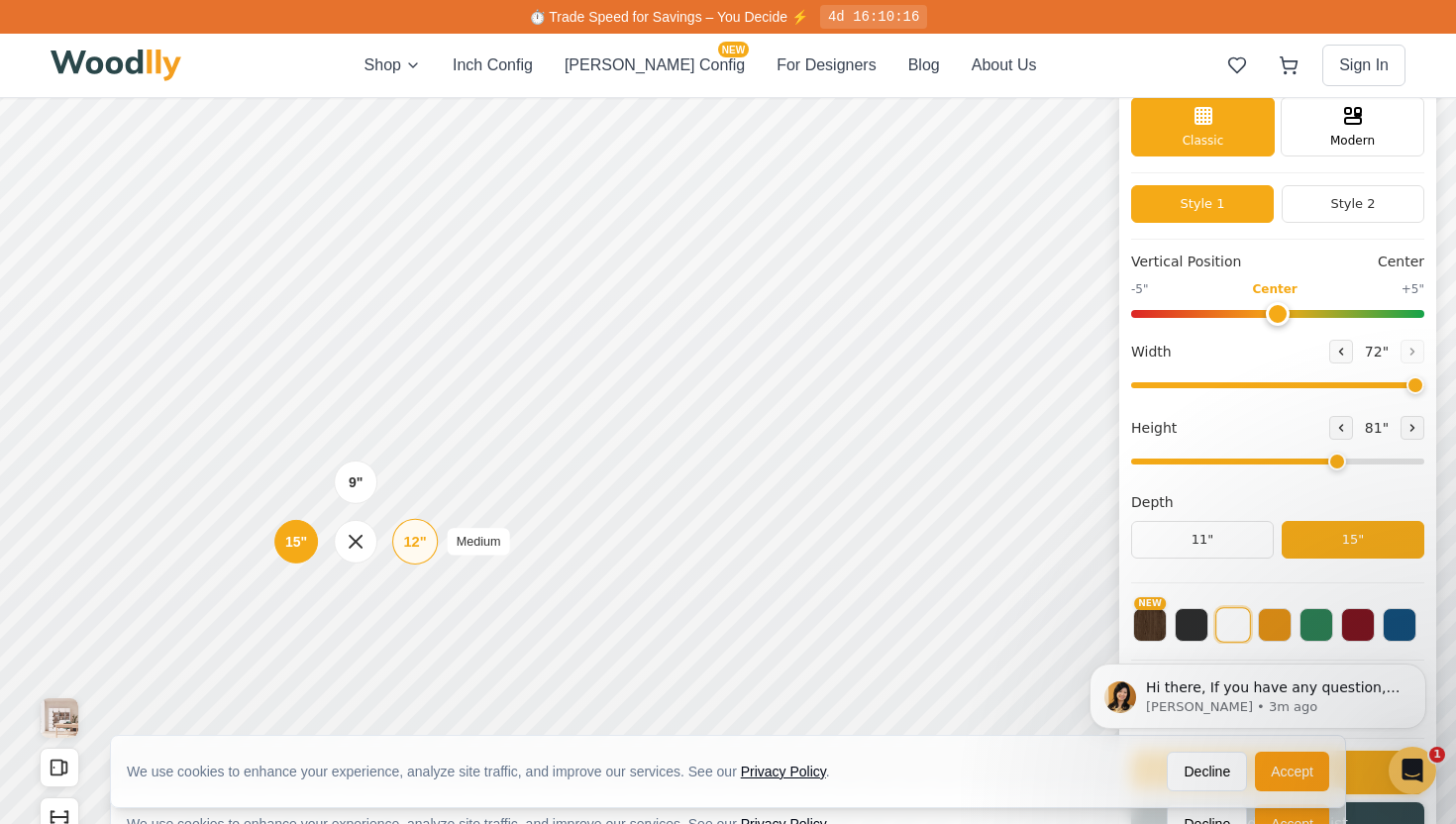
click at [411, 530] on div "12" Medium" at bounding box center [415, 542] width 46 height 46
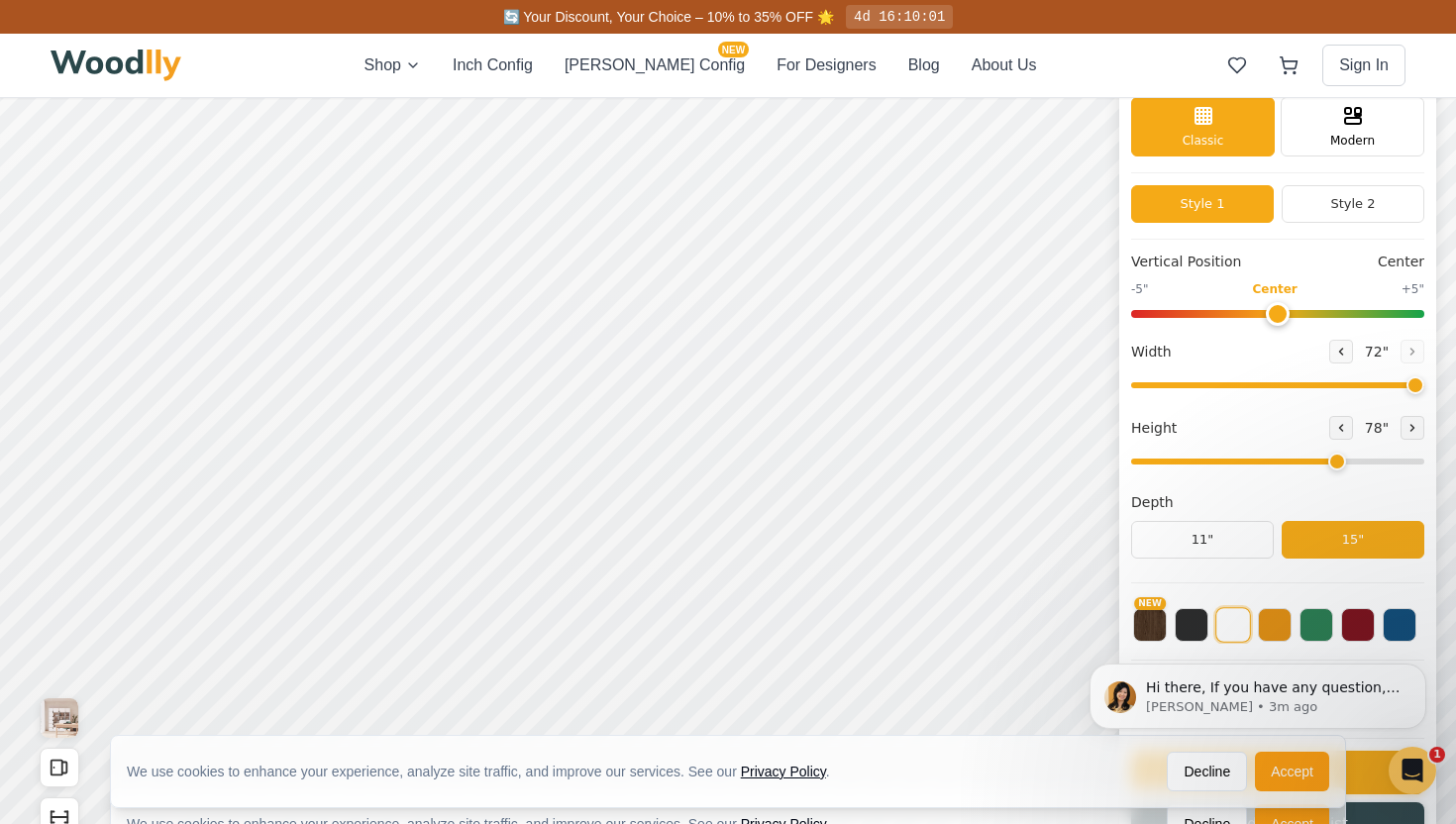
click at [1283, 316] on input "range" at bounding box center [1278, 314] width 294 height 8
drag, startPoint x: 1283, startPoint y: 316, endPoint x: 1346, endPoint y: 317, distance: 63.0
click at [1346, 317] on input "range" at bounding box center [1278, 314] width 294 height 8
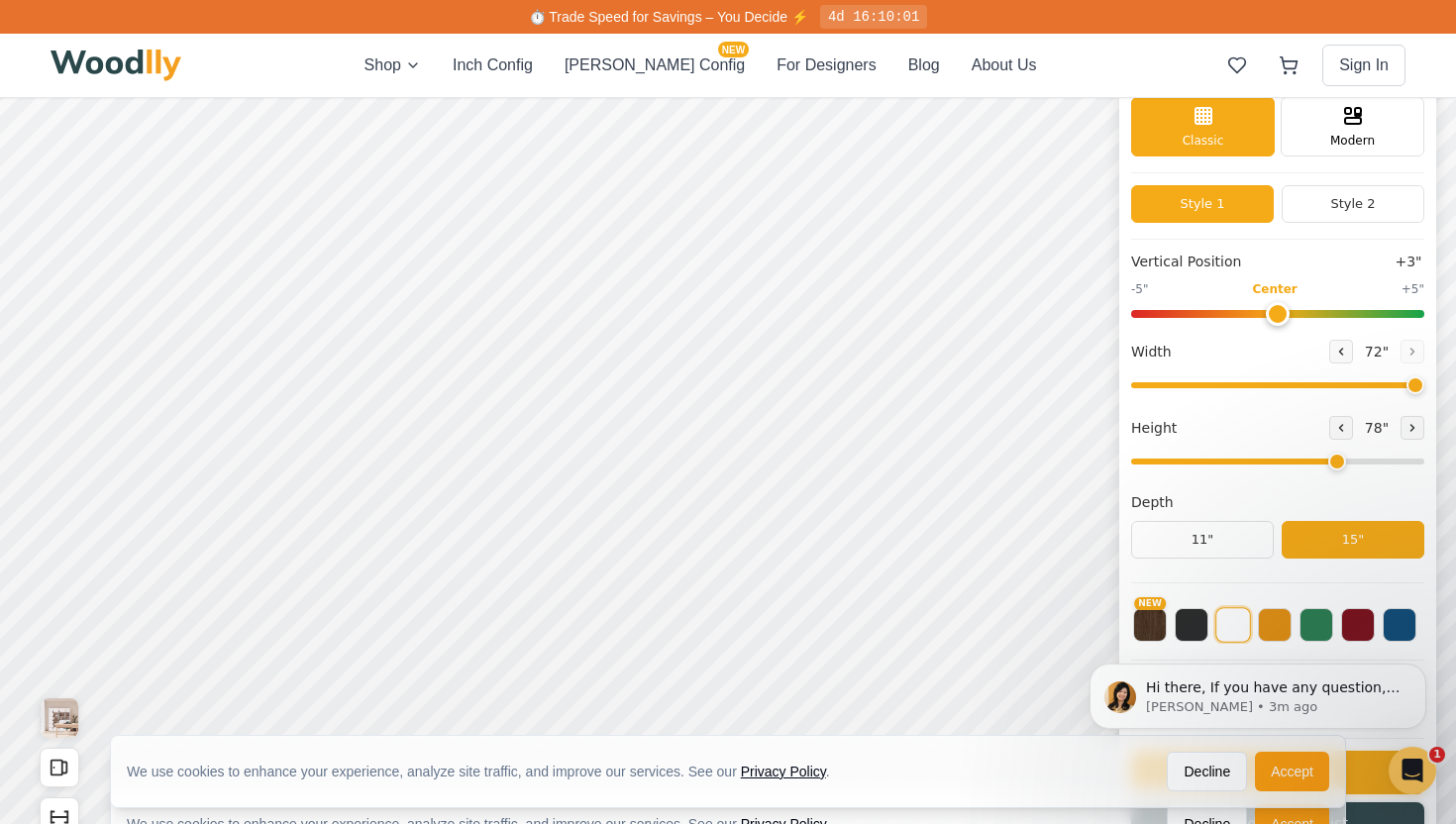
type input "0"
click at [1275, 311] on input "range" at bounding box center [1278, 314] width 294 height 8
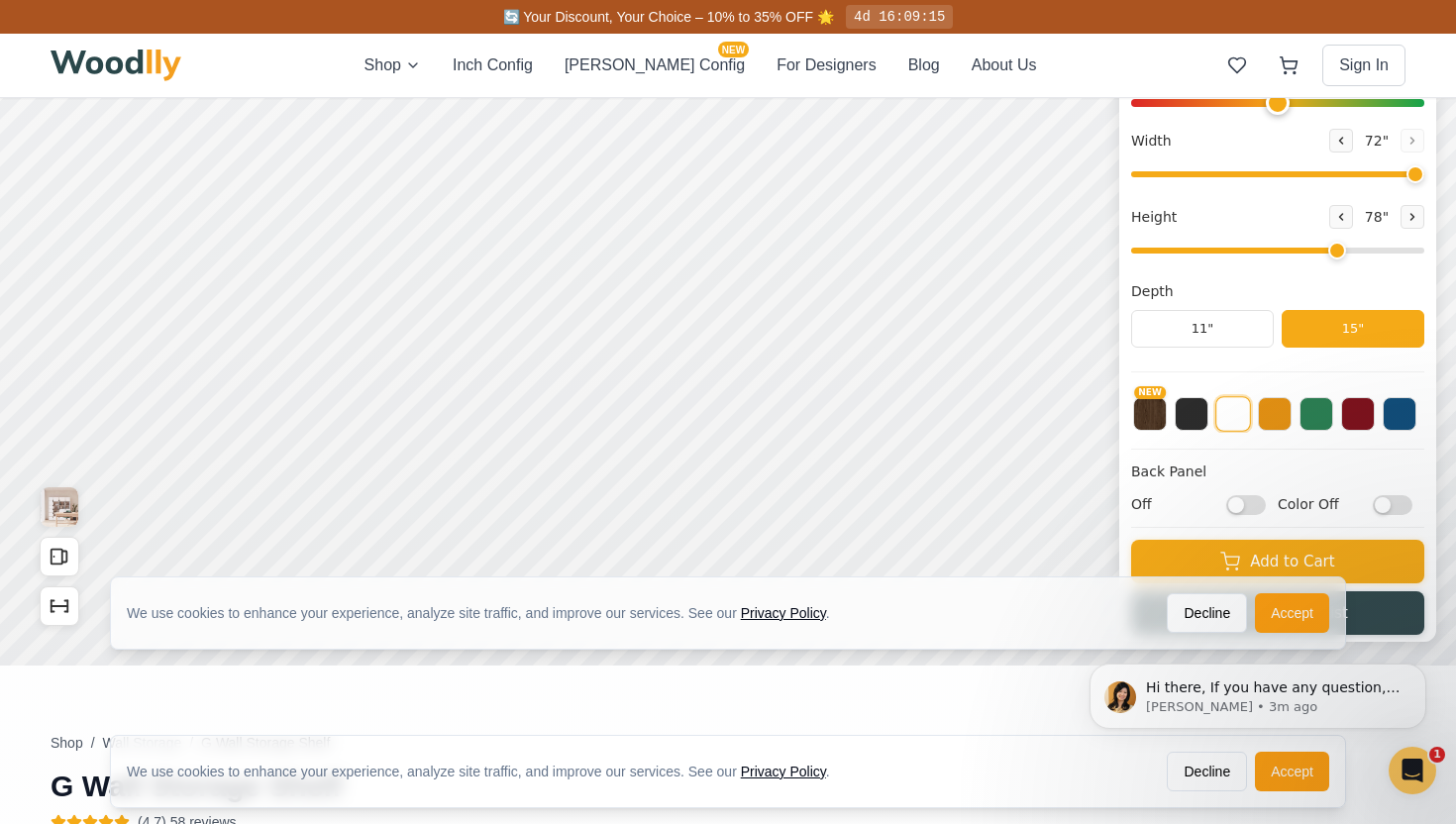
scroll to position [405, 0]
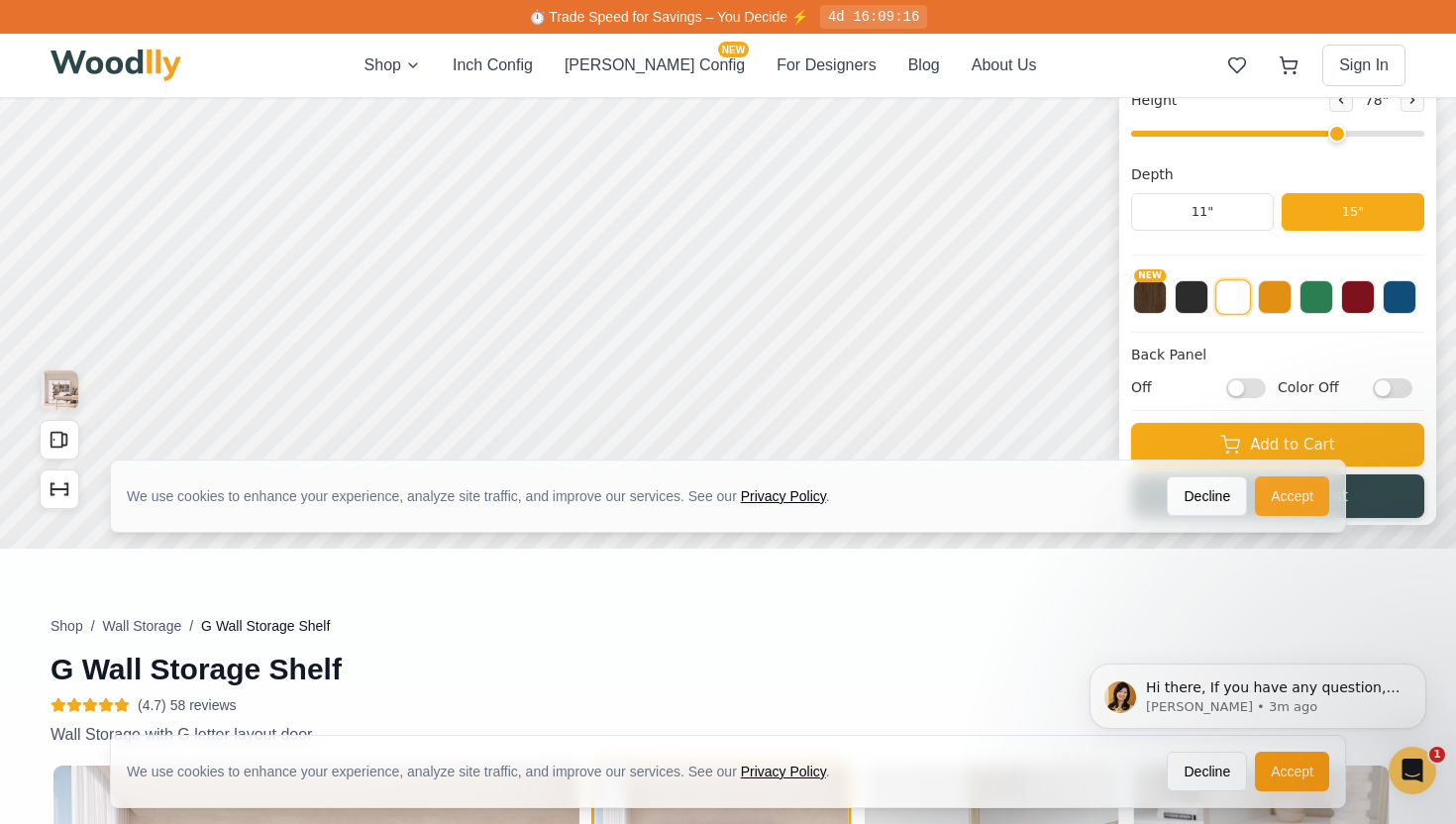
click at [1320, 503] on button "Accept" at bounding box center [1292, 497] width 75 height 40
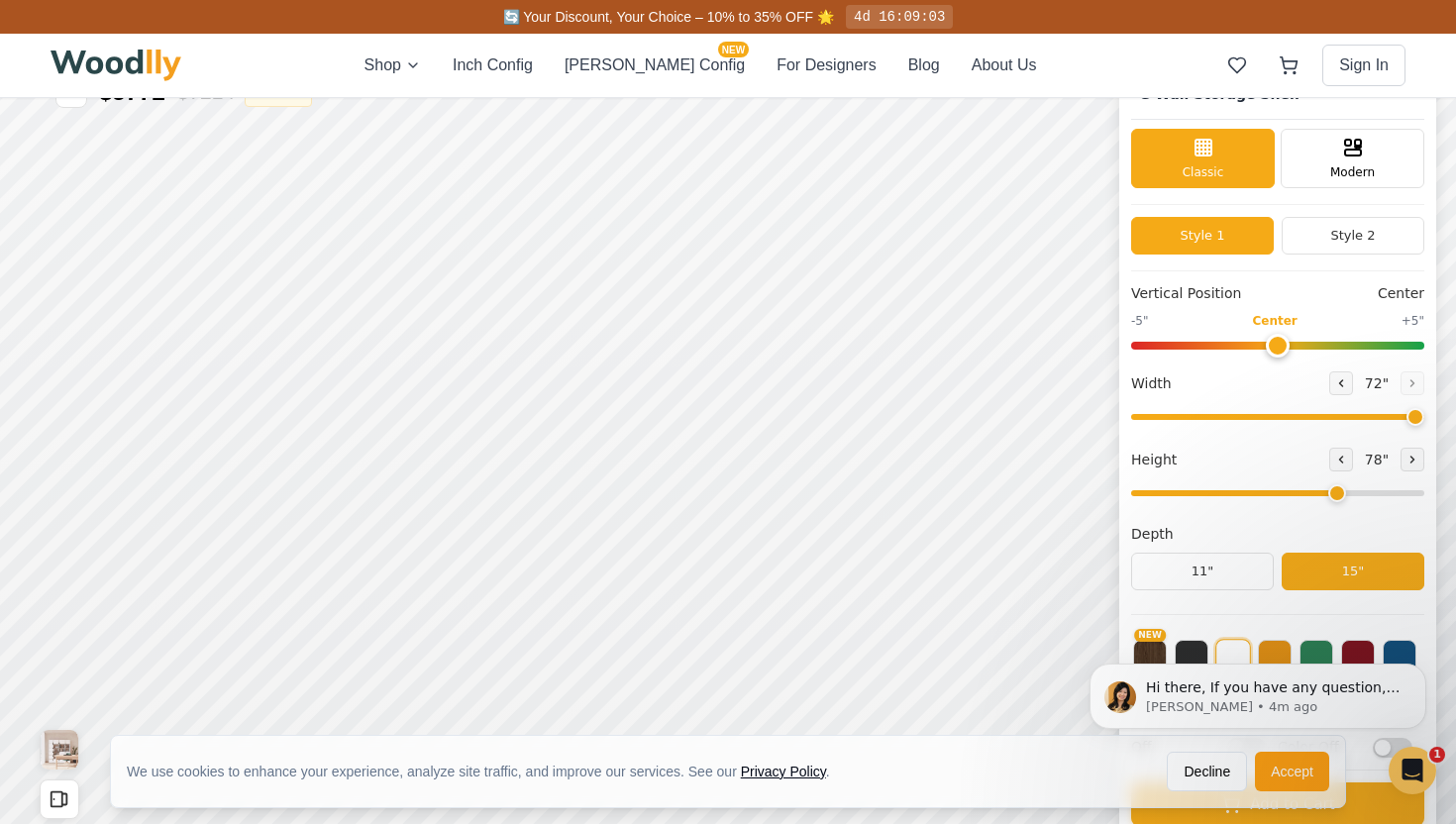
scroll to position [47, 0]
click at [340, 597] on div "9" 12" 15"" at bounding box center [349, 500] width 198 height 198
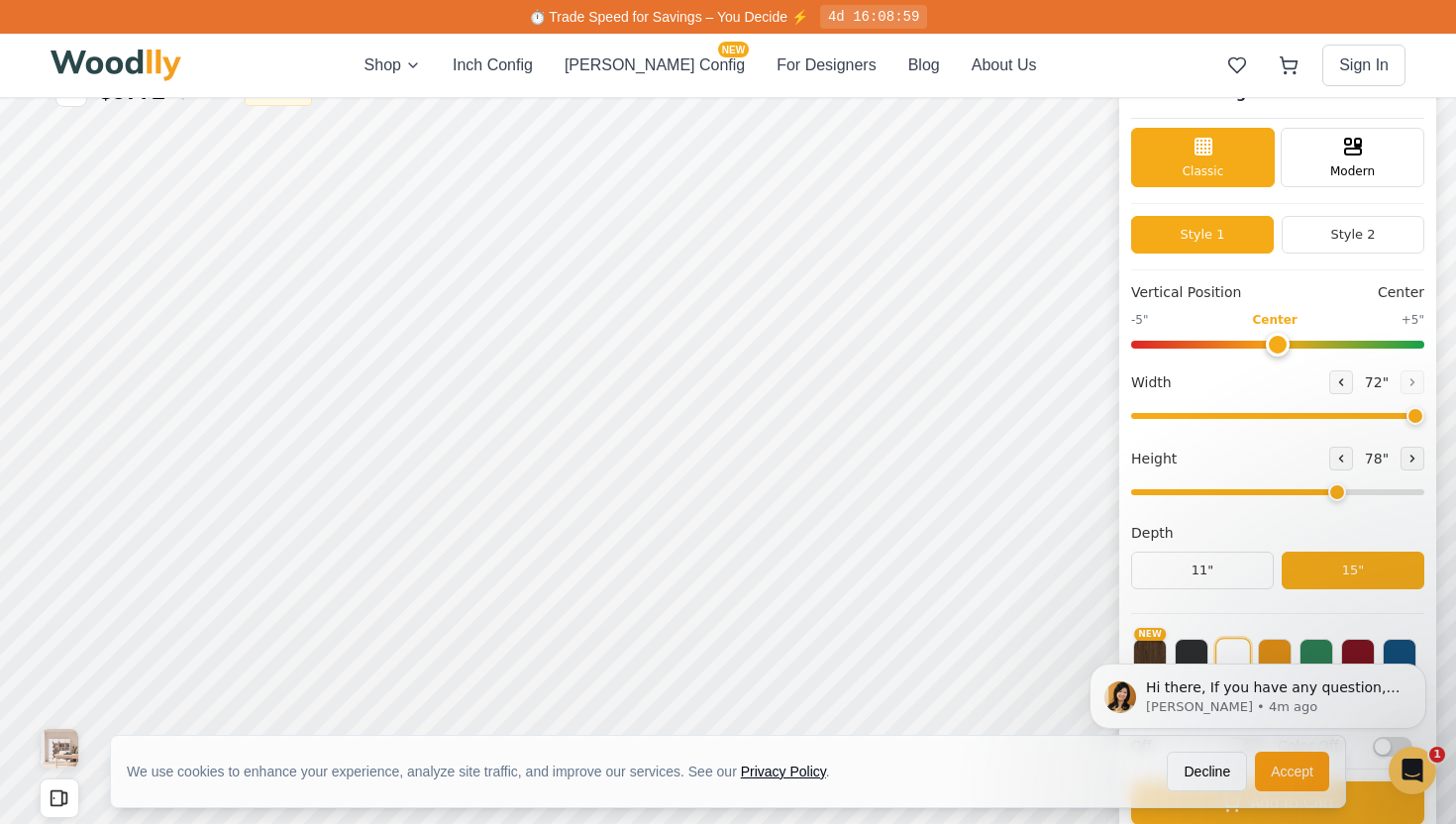
scroll to position [0, 0]
